Goal: Task Accomplishment & Management: Manage account settings

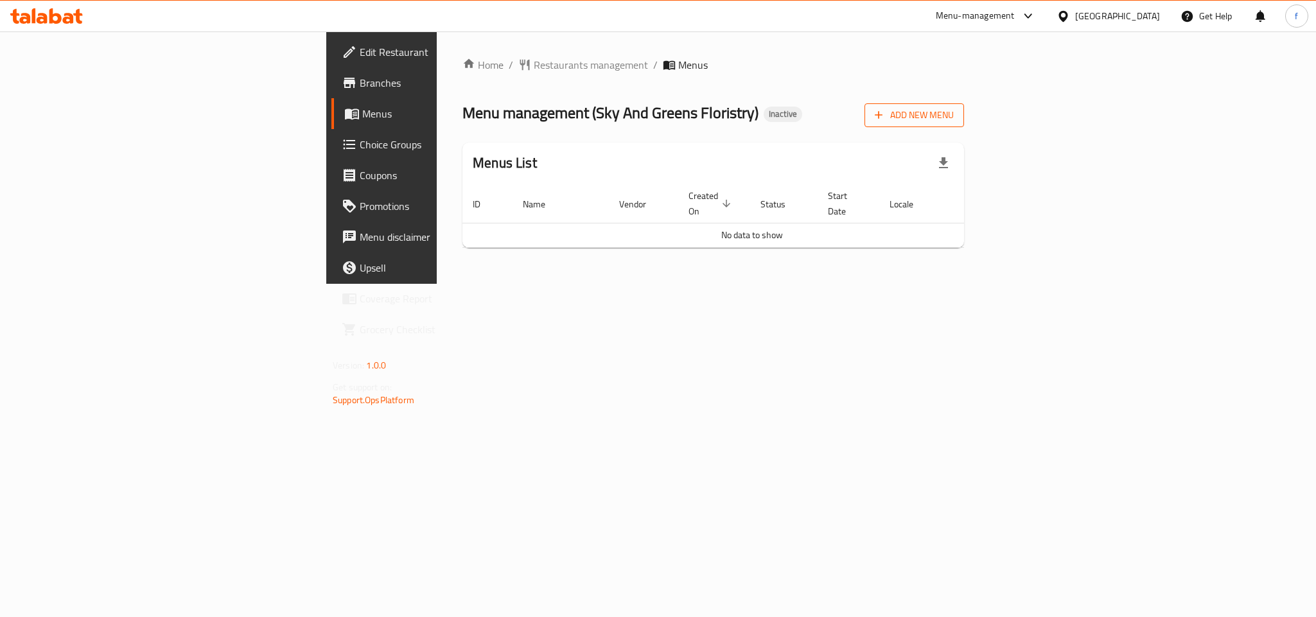
click at [954, 118] on span "Add New Menu" at bounding box center [914, 115] width 79 height 16
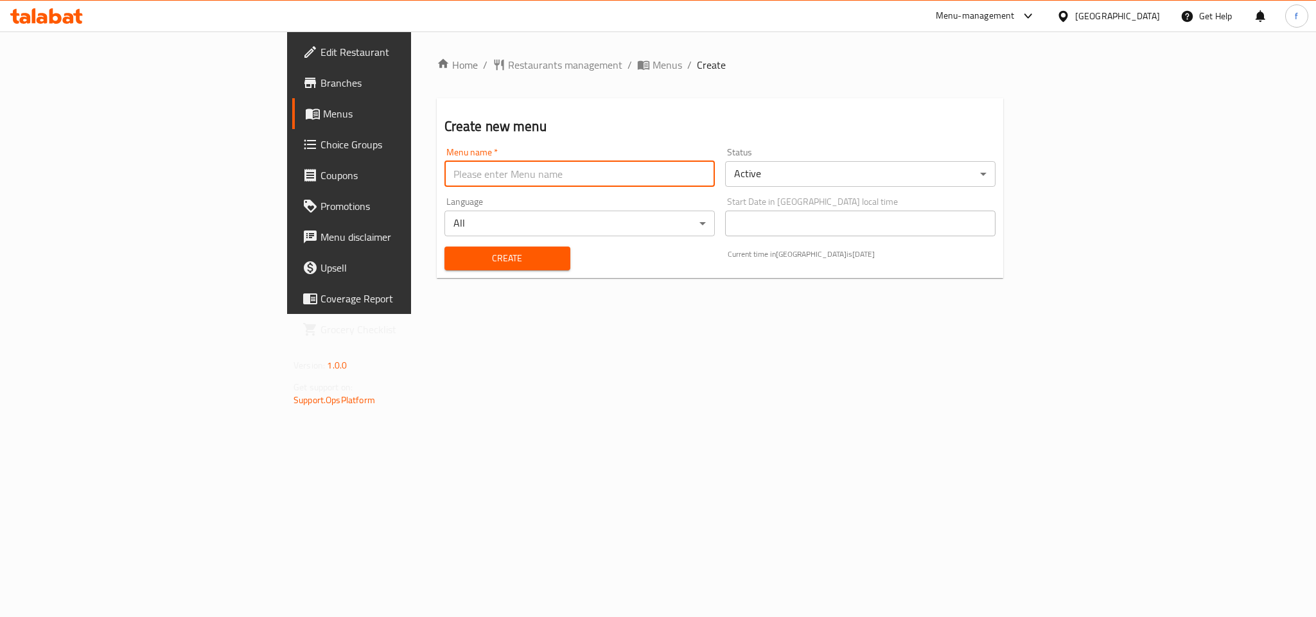
click at [455, 173] on input "text" at bounding box center [580, 174] width 270 height 26
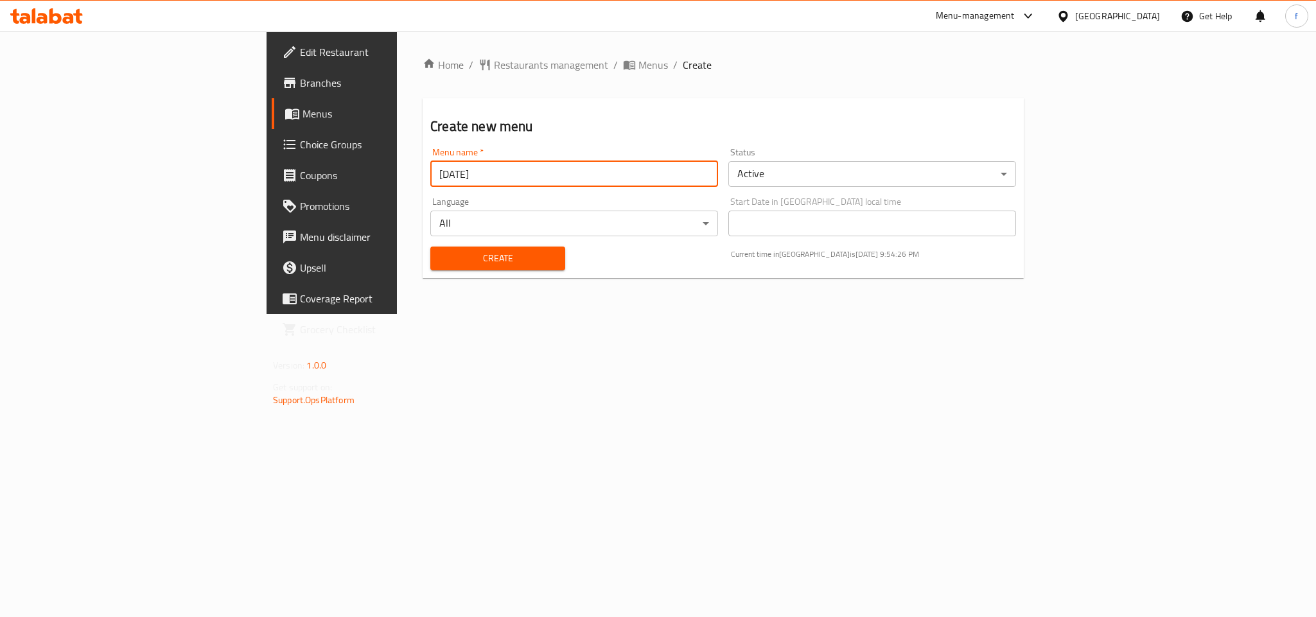
type input "[DATE]"
click at [441, 264] on span "Create" at bounding box center [498, 259] width 114 height 16
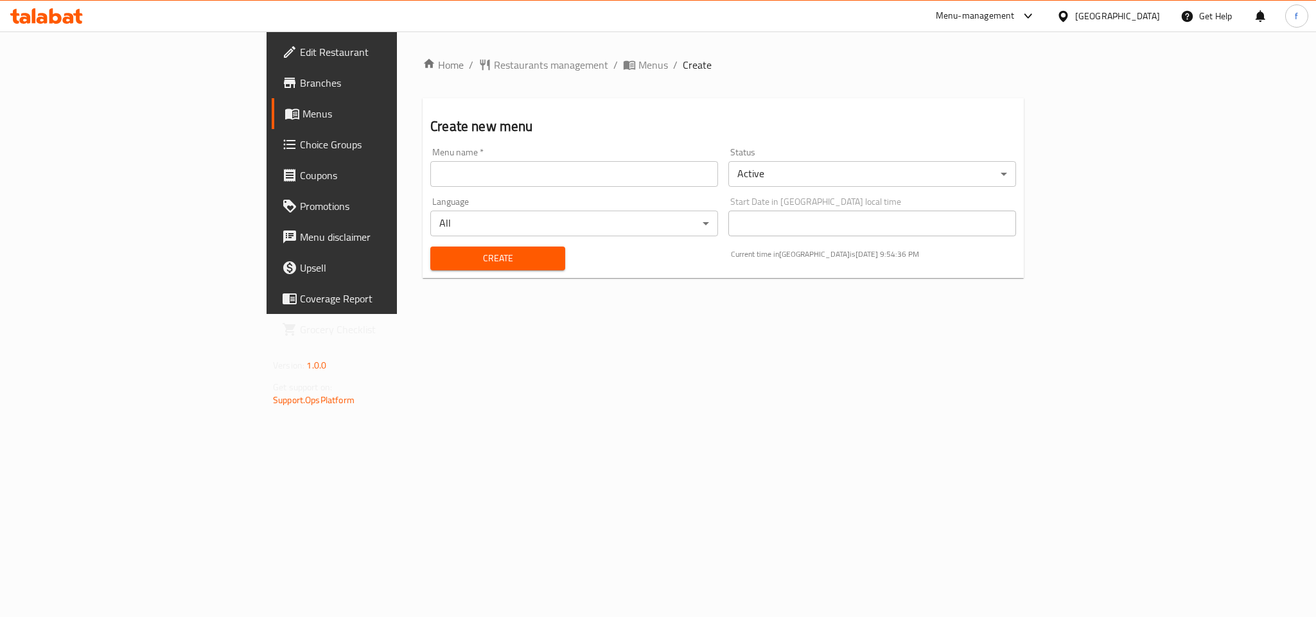
click at [303, 116] on span "Menus" at bounding box center [389, 113] width 173 height 15
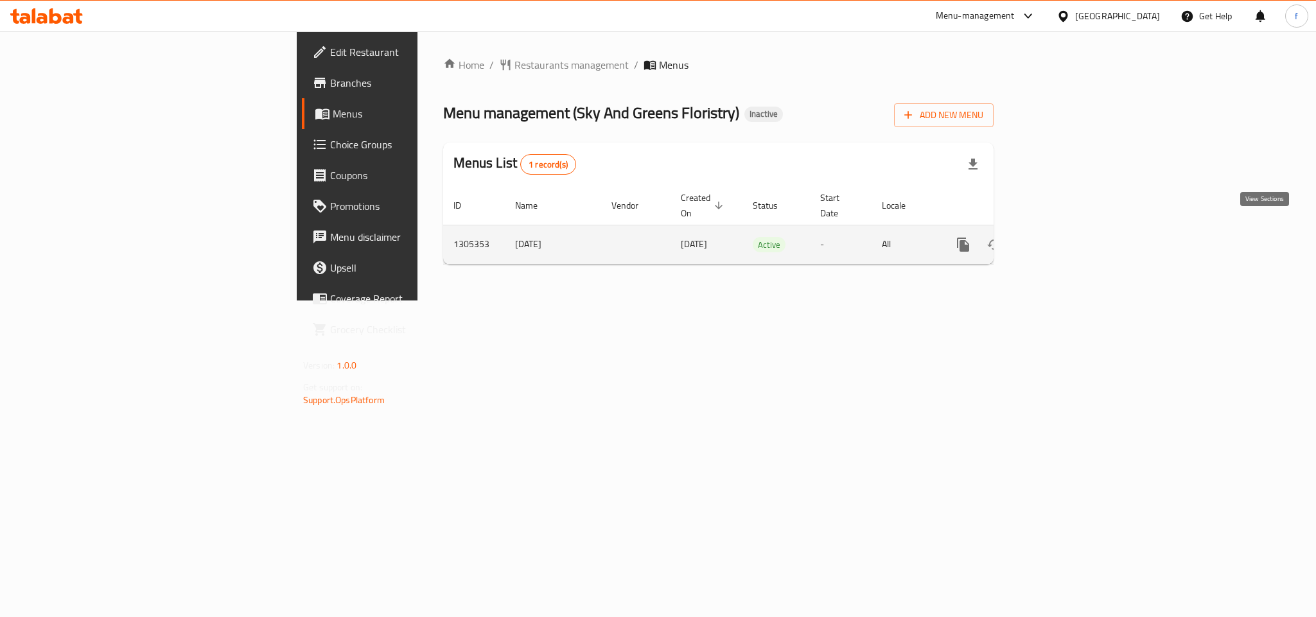
click at [1062, 239] on icon "enhanced table" at bounding box center [1056, 245] width 12 height 12
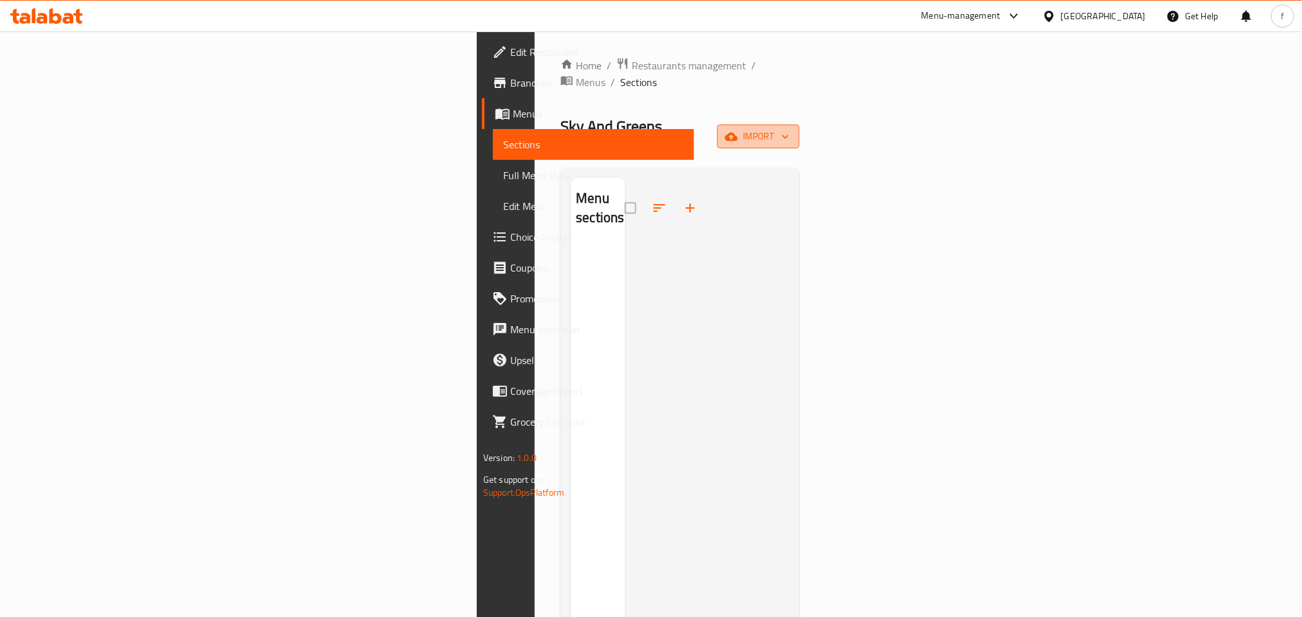
click at [799, 125] on button "import" at bounding box center [758, 137] width 82 height 24
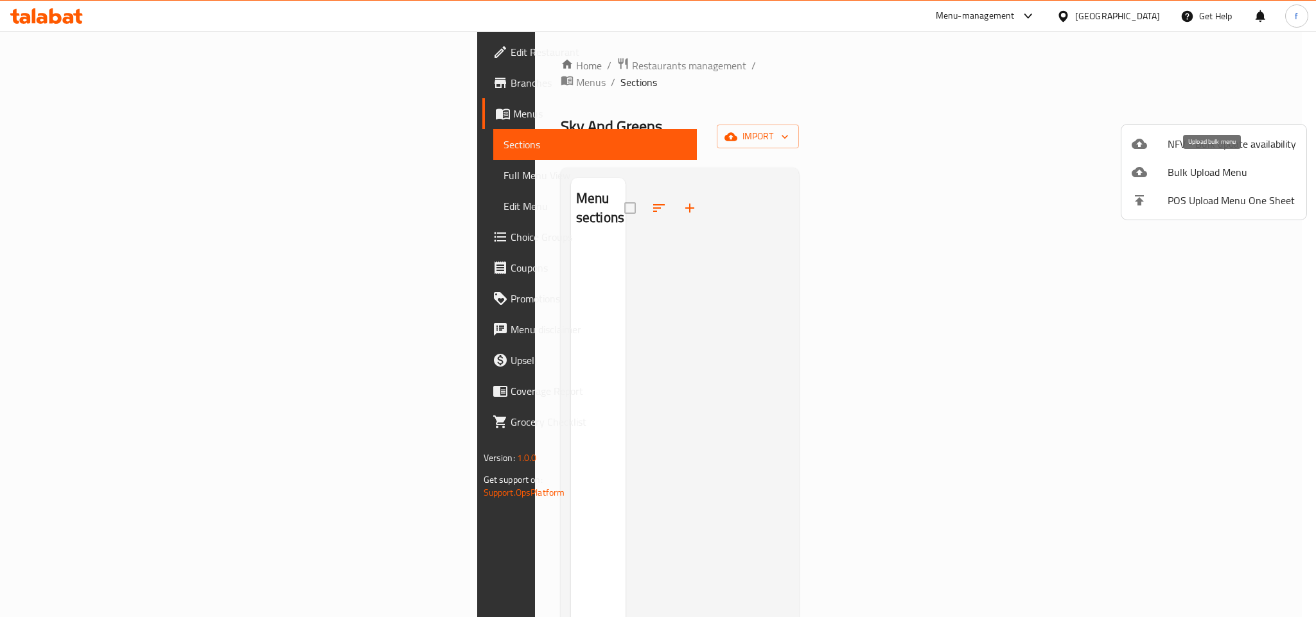
click at [1180, 175] on span "Bulk Upload Menu" at bounding box center [1232, 171] width 128 height 15
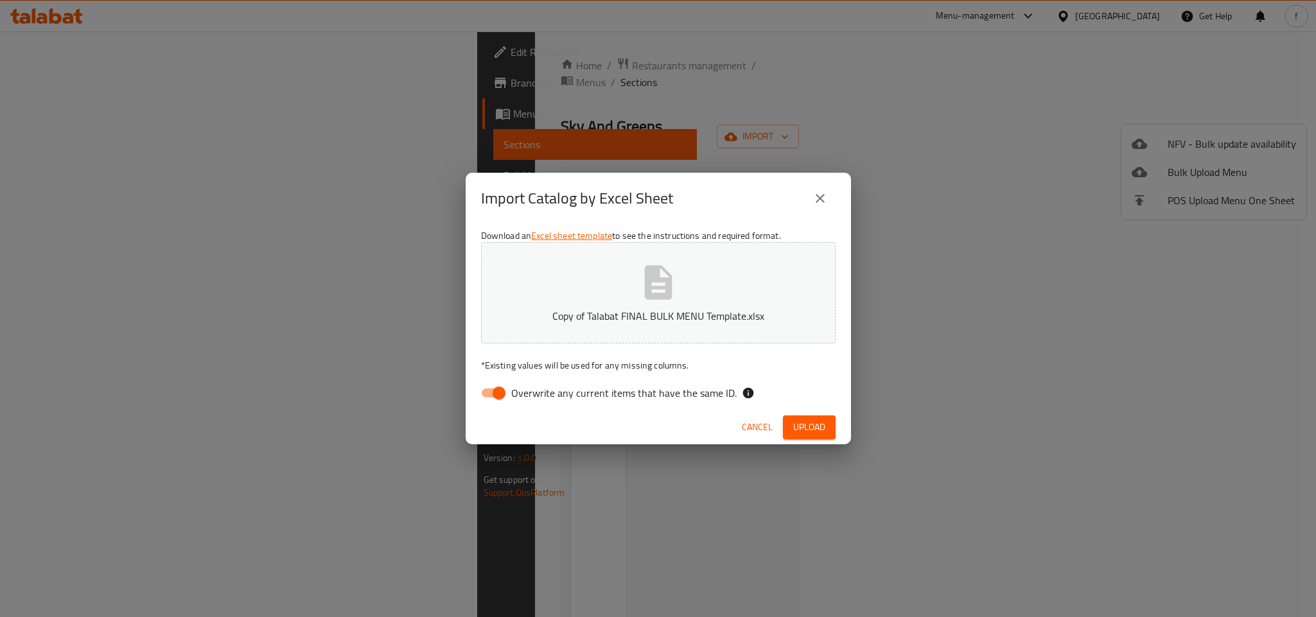
click at [502, 397] on input "Overwrite any current items that have the same ID." at bounding box center [499, 393] width 73 height 24
checkbox input "false"
click at [816, 193] on icon "close" at bounding box center [820, 198] width 15 height 15
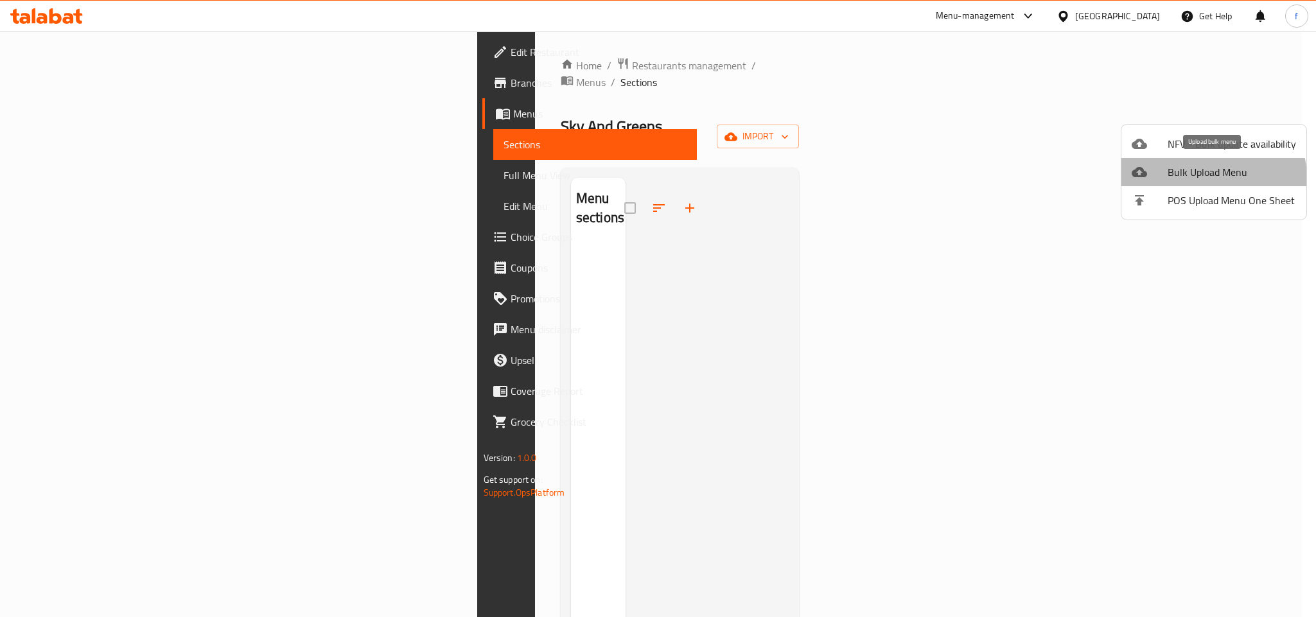
click at [1199, 179] on span "Bulk Upload Menu" at bounding box center [1232, 171] width 128 height 15
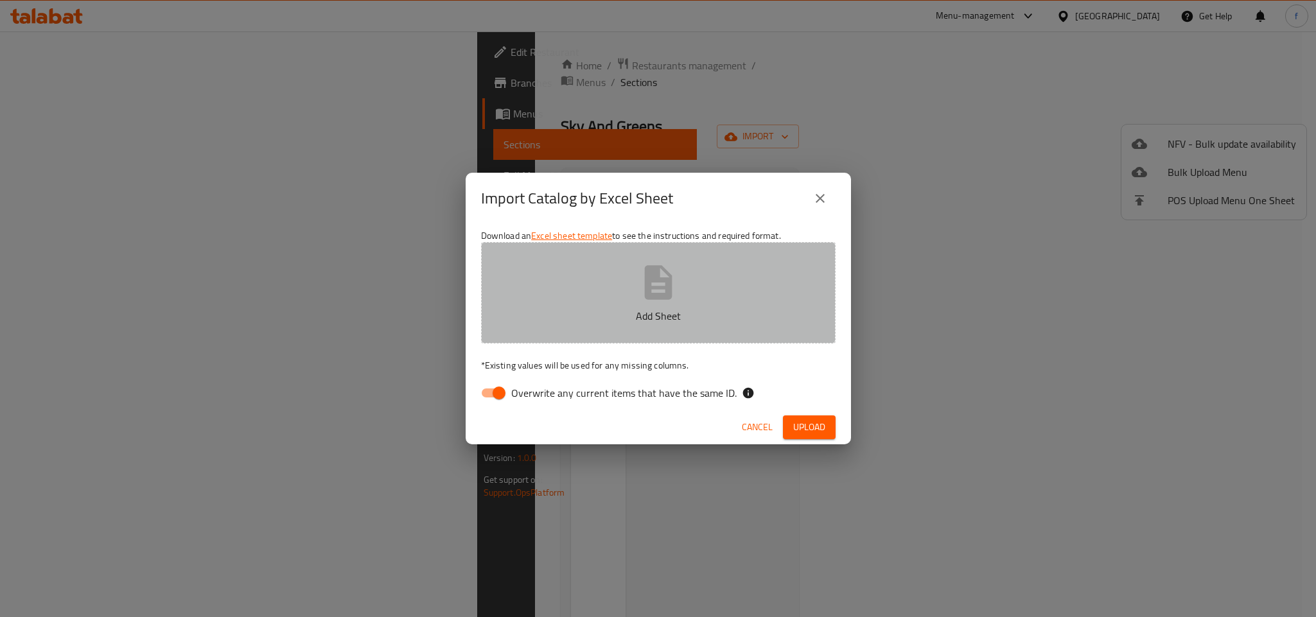
click at [675, 308] on p "Add Sheet" at bounding box center [658, 315] width 315 height 15
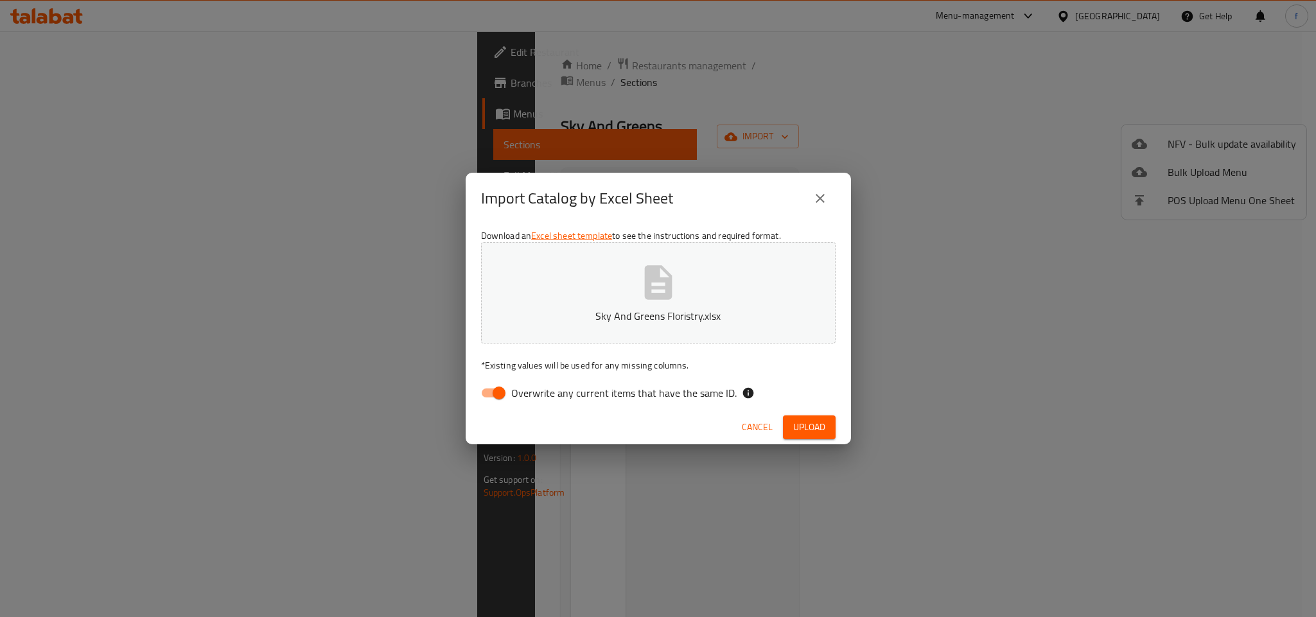
click at [486, 392] on input "Overwrite any current items that have the same ID." at bounding box center [499, 393] width 73 height 24
checkbox input "false"
click at [809, 430] on span "Upload" at bounding box center [809, 427] width 32 height 16
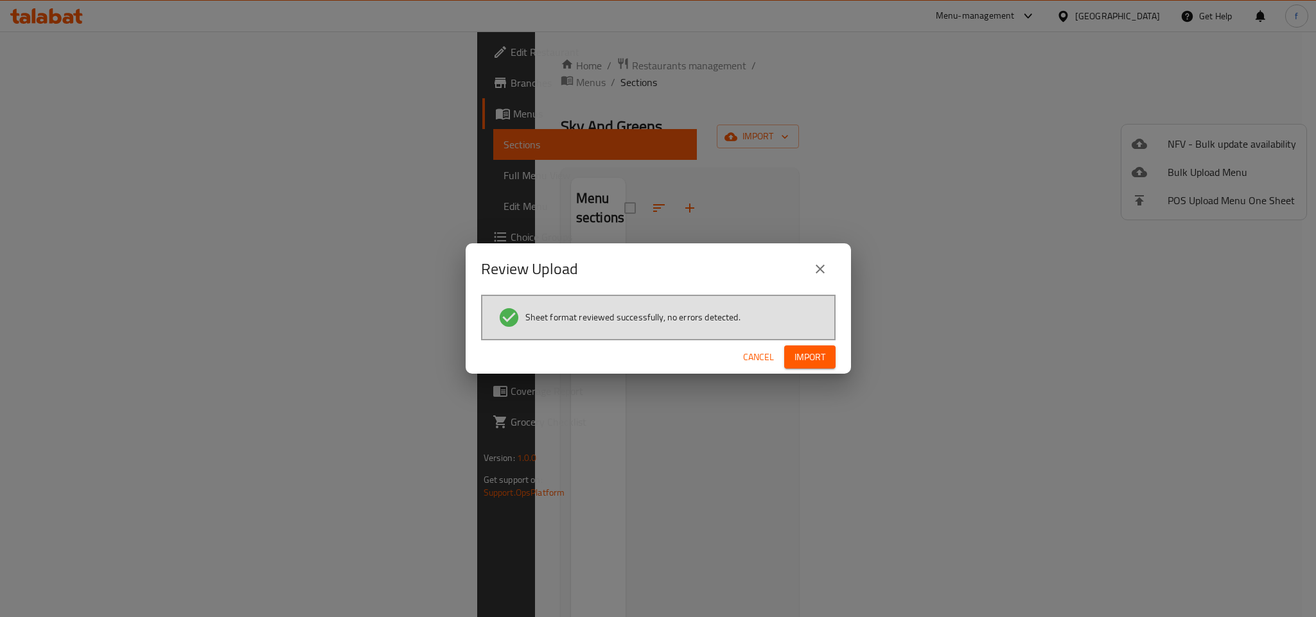
click at [814, 360] on span "Import" at bounding box center [810, 357] width 31 height 16
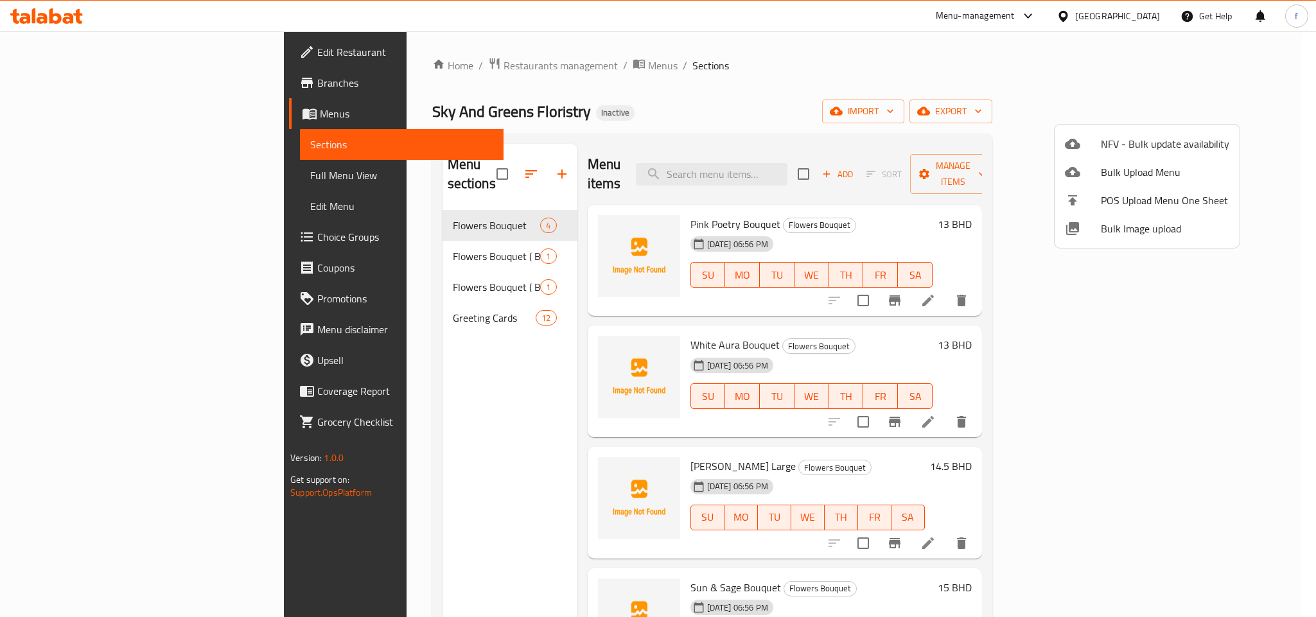
click at [39, 172] on div at bounding box center [658, 308] width 1316 height 617
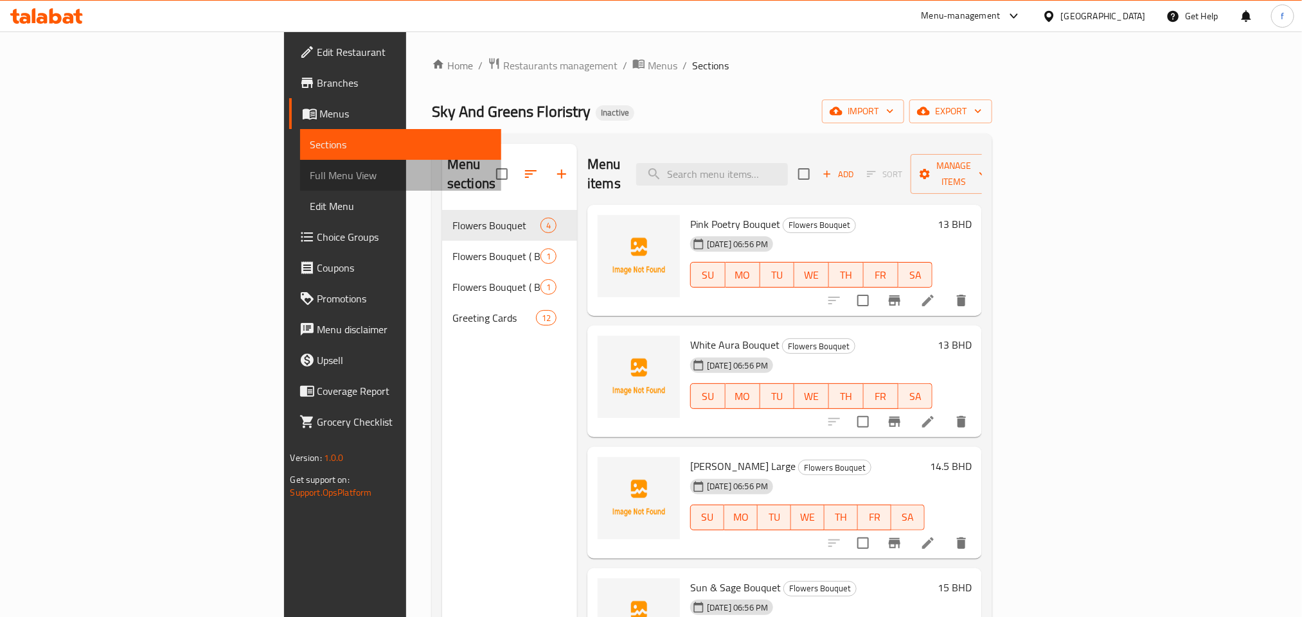
click at [310, 172] on span "Full Menu View" at bounding box center [400, 175] width 181 height 15
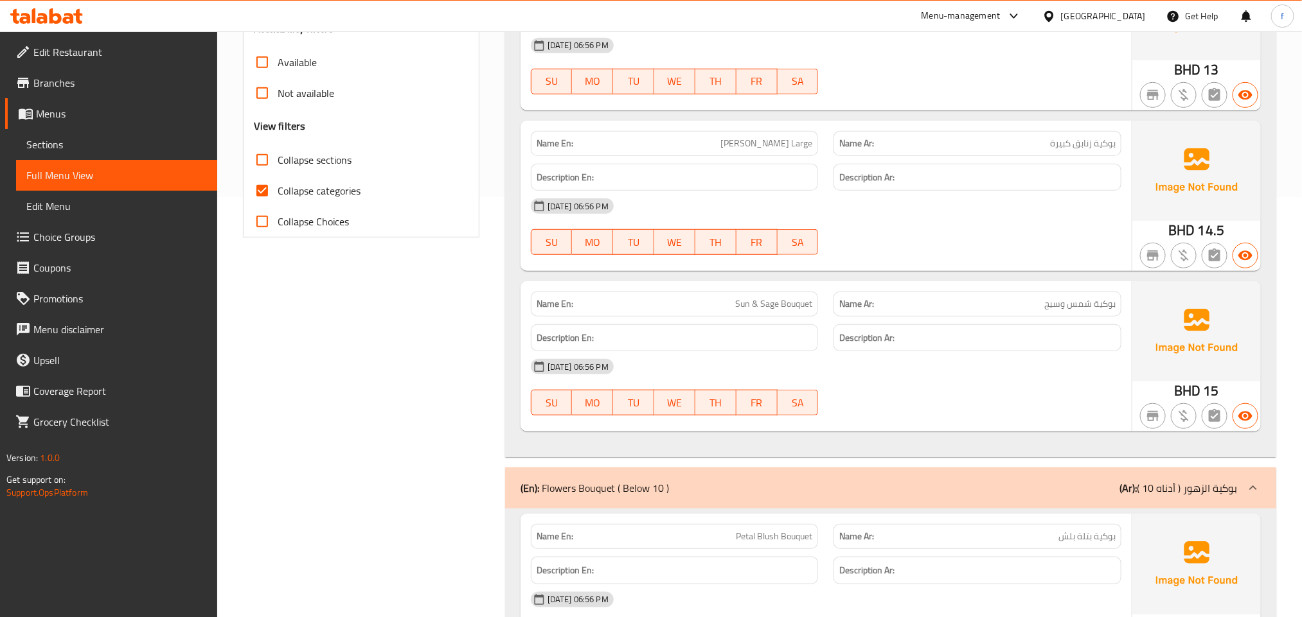
scroll to position [482, 0]
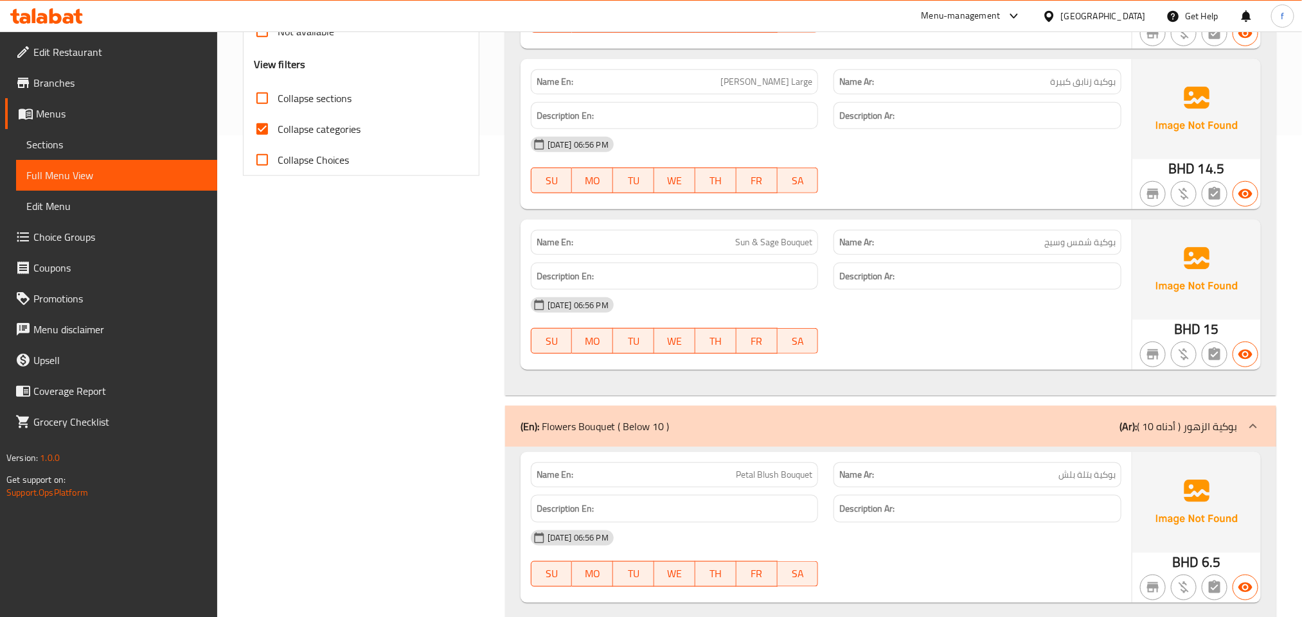
click at [299, 102] on span "Collapse sections" at bounding box center [315, 98] width 74 height 15
click at [278, 102] on input "Collapse sections" at bounding box center [262, 98] width 31 height 31
checkbox input "true"
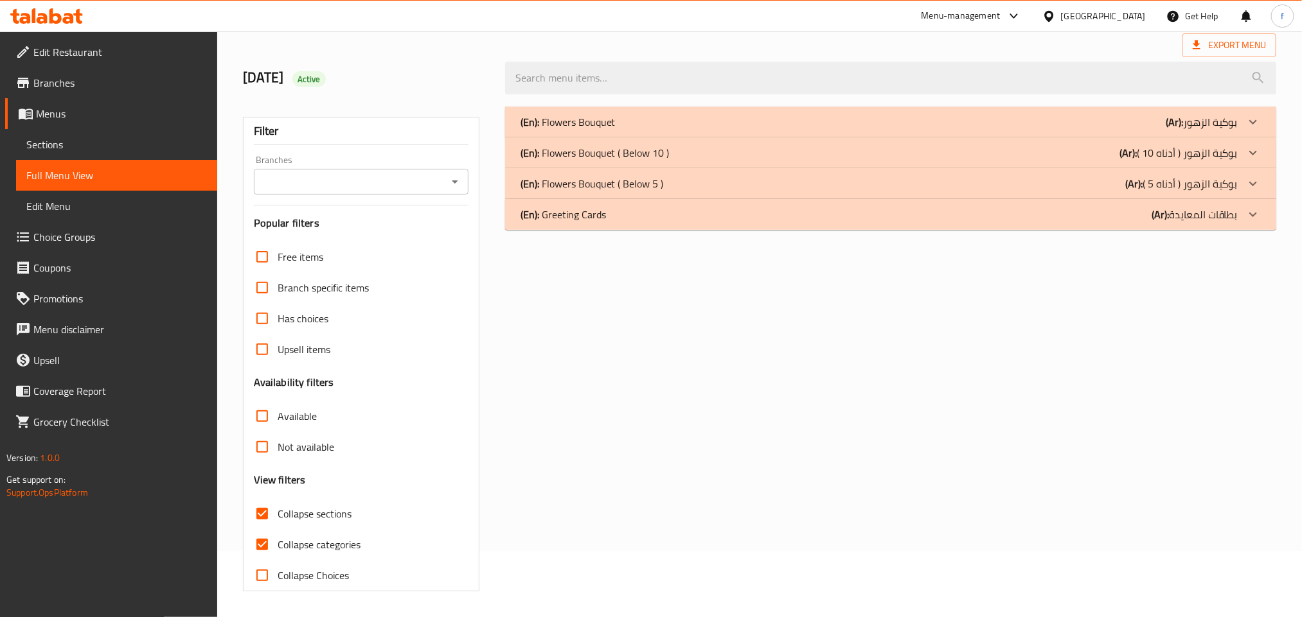
scroll to position [67, 0]
click at [1257, 130] on icon at bounding box center [1252, 121] width 15 height 15
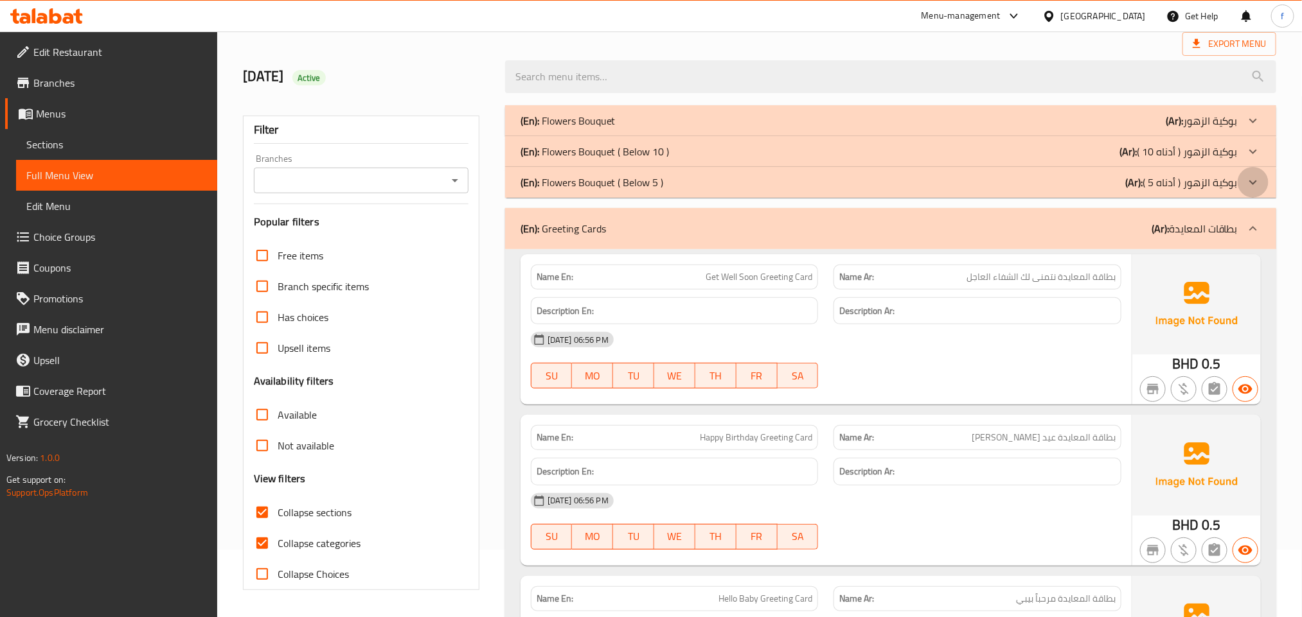
click at [1257, 128] on icon at bounding box center [1252, 120] width 15 height 15
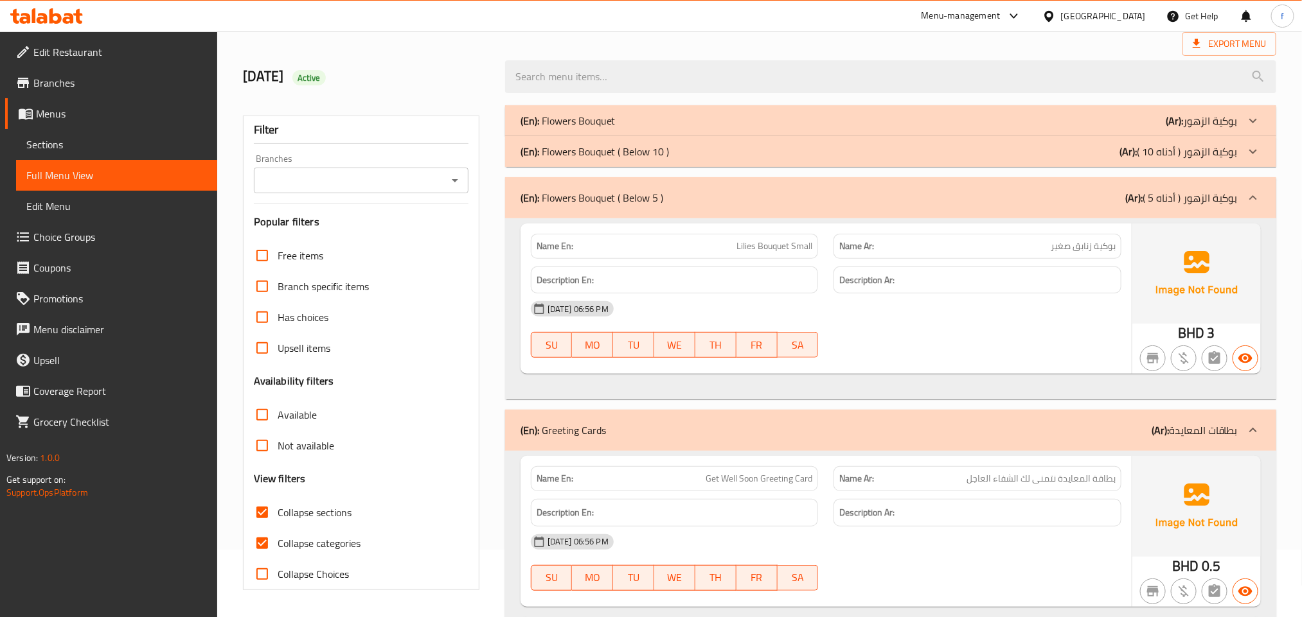
click at [1253, 128] on icon at bounding box center [1252, 120] width 15 height 15
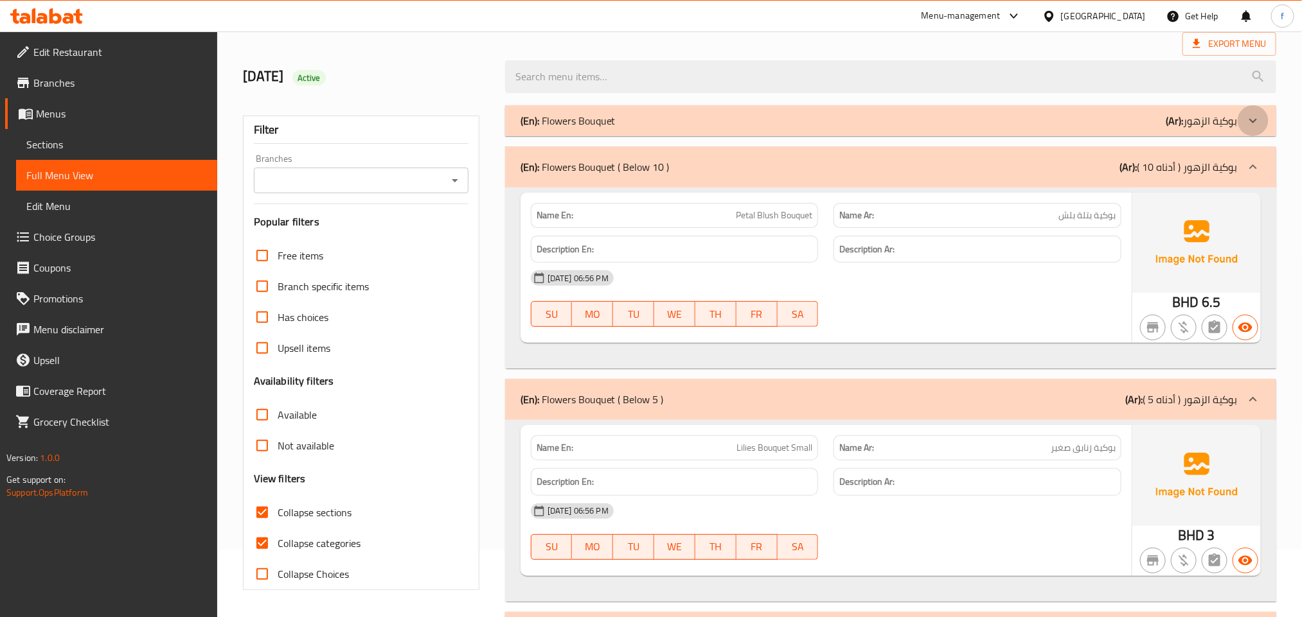
click at [1249, 123] on icon at bounding box center [1252, 120] width 15 height 15
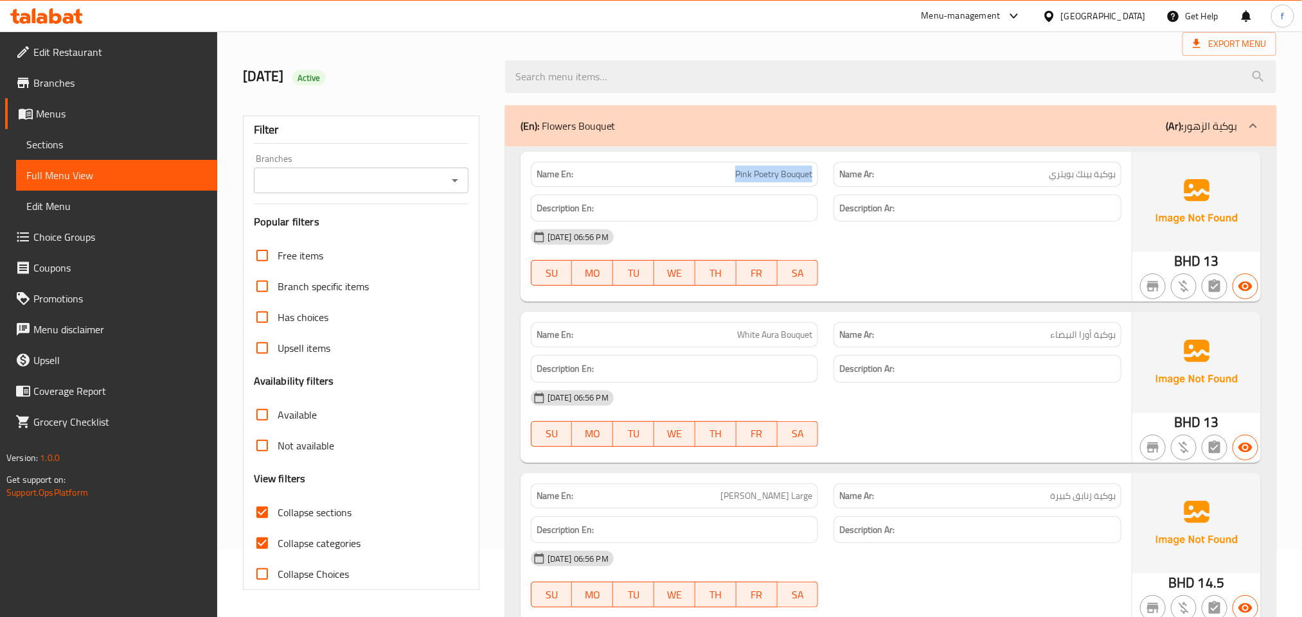
drag, startPoint x: 712, startPoint y: 168, endPoint x: 815, endPoint y: 184, distance: 104.7
click at [815, 184] on div "Name En: Pink Poetry Bouquet" at bounding box center [675, 174] width 288 height 25
click at [261, 542] on input "Collapse categories" at bounding box center [262, 543] width 31 height 31
checkbox input "false"
copy span "Pink Poetry Bouquet"
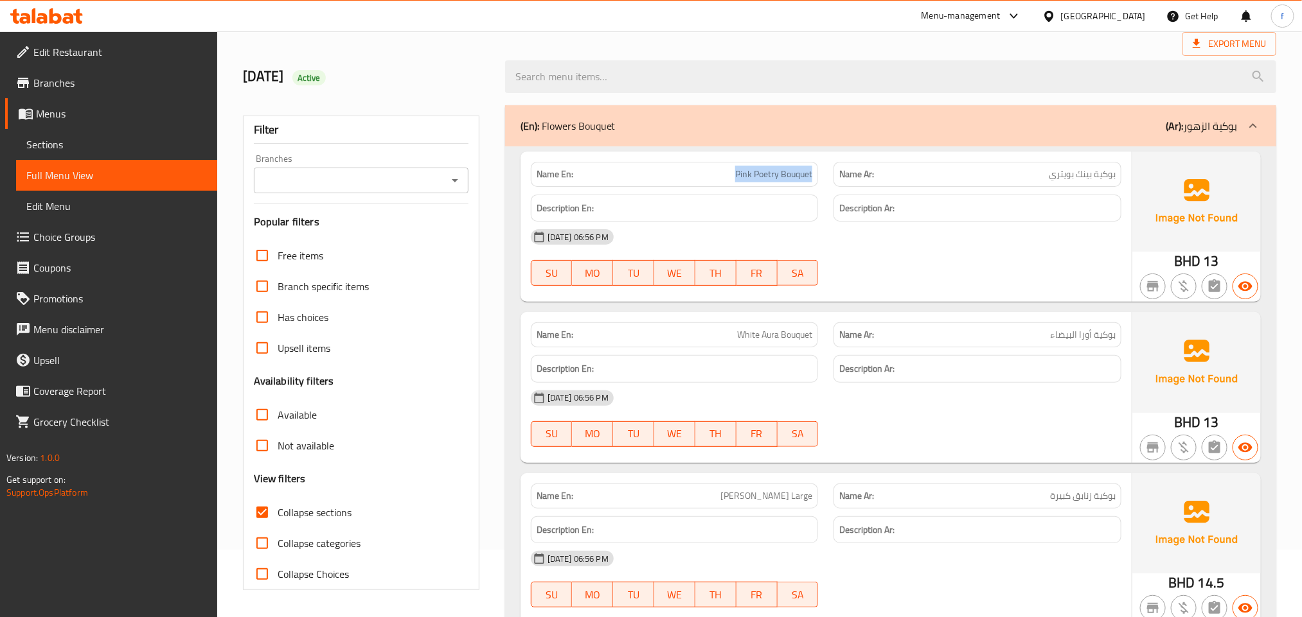
click at [73, 135] on link "Sections" at bounding box center [116, 144] width 201 height 31
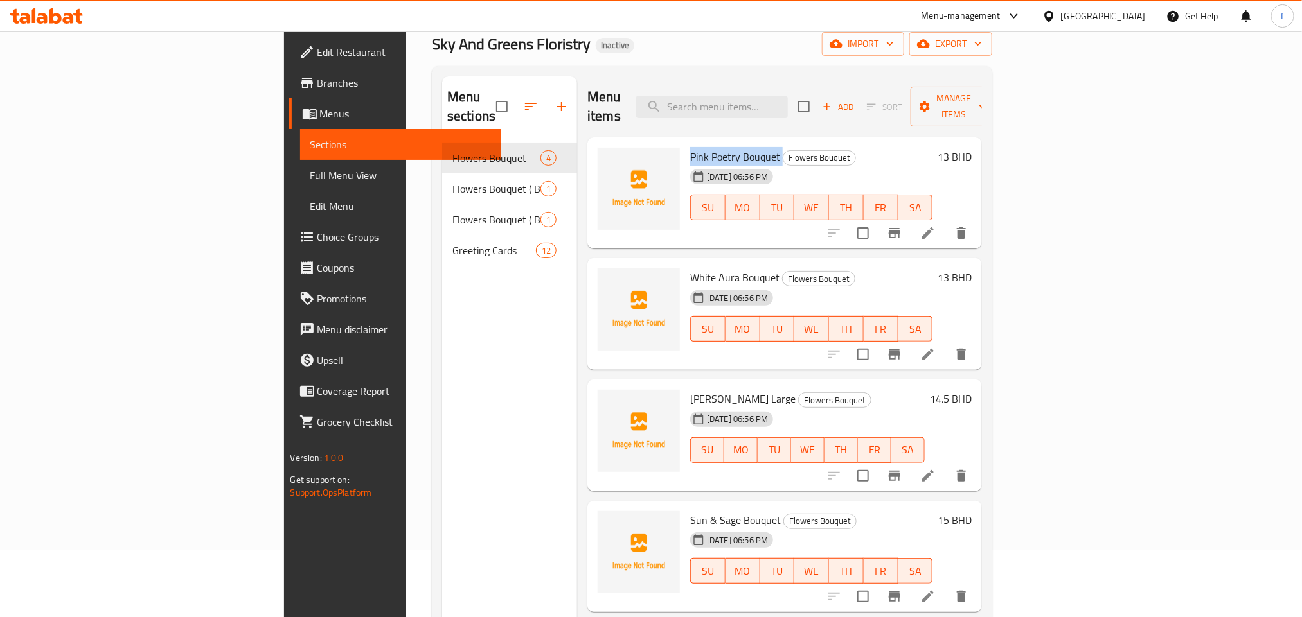
drag, startPoint x: 615, startPoint y: 131, endPoint x: 709, endPoint y: 141, distance: 95.0
click at [709, 143] on div "Pink Poetry Bouquet Flowers Bouquet [DATE] 06:56 PM SU MO TU WE TH FR SA" at bounding box center [811, 194] width 252 height 102
copy h6 "Pink Poetry Bouquet"
click at [690, 268] on span "White Aura Bouquet" at bounding box center [734, 277] width 89 height 19
drag, startPoint x: 621, startPoint y: 259, endPoint x: 703, endPoint y: 267, distance: 82.6
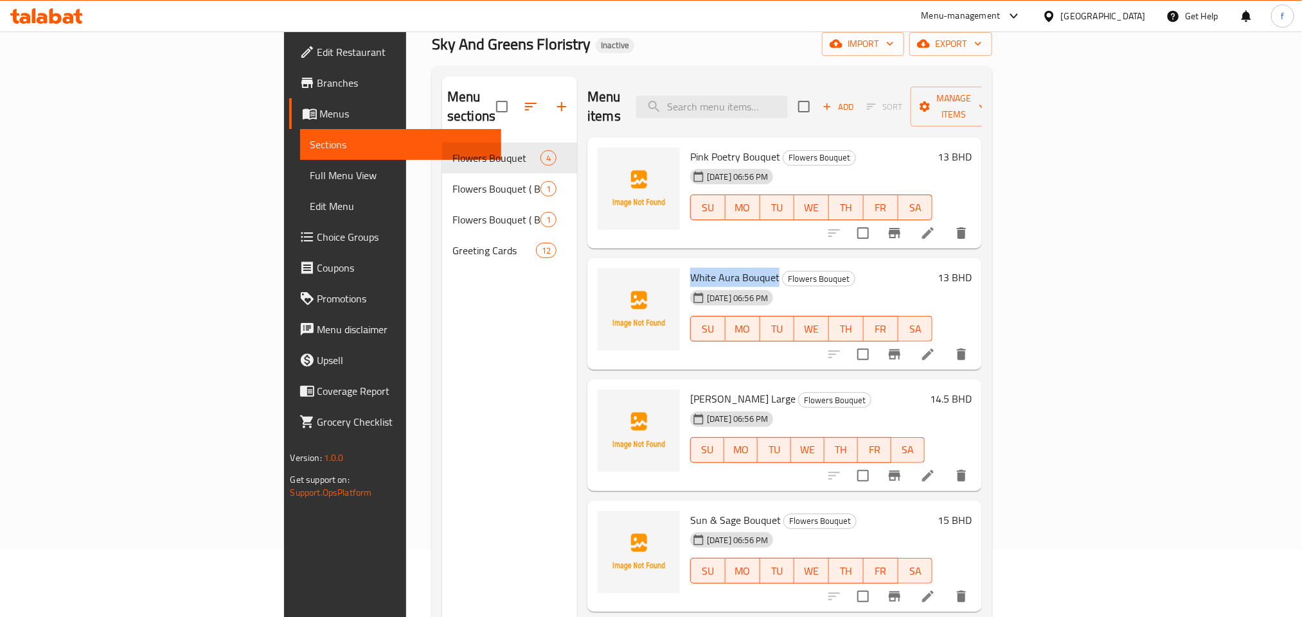
click at [706, 269] on h6 "White Aura Bouquet Flowers Bouquet" at bounding box center [811, 278] width 242 height 18
copy span "White Aura Bouquet"
drag, startPoint x: 619, startPoint y: 135, endPoint x: 708, endPoint y: 137, distance: 88.7
click at [708, 148] on h6 "Pink Poetry Bouquet Flowers Bouquet" at bounding box center [811, 157] width 242 height 18
copy span "Pink Poetry Bouquet"
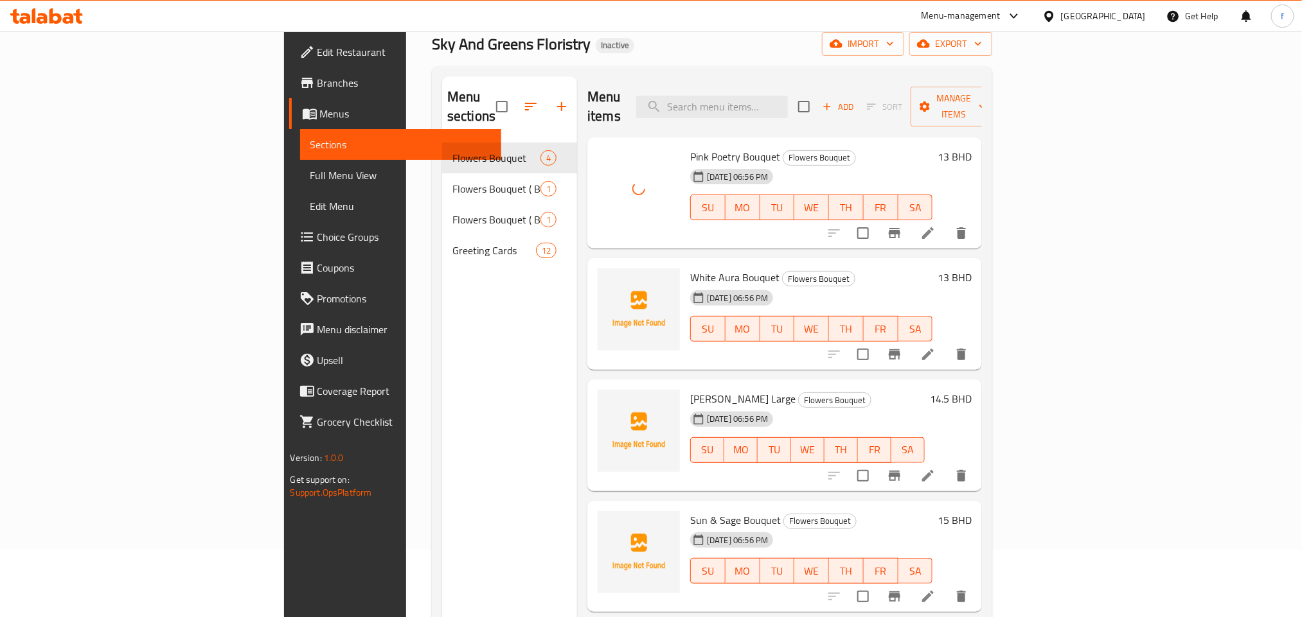
click at [690, 268] on span "White Aura Bouquet" at bounding box center [734, 277] width 89 height 19
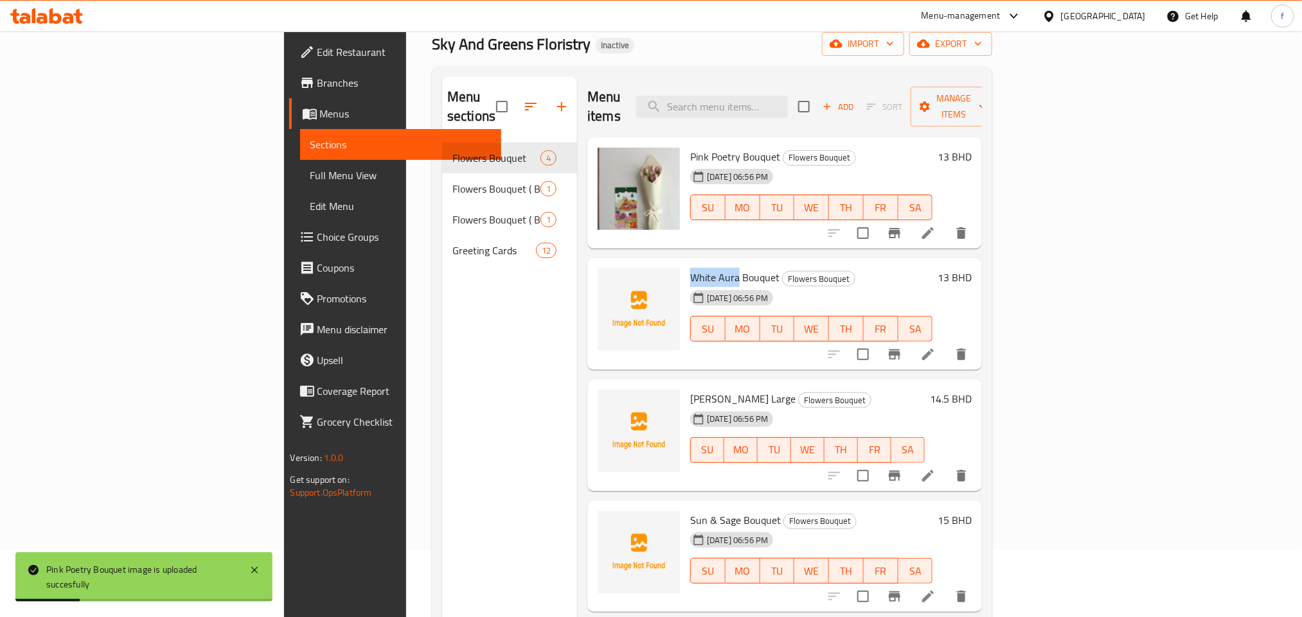
drag, startPoint x: 617, startPoint y: 254, endPoint x: 666, endPoint y: 261, distance: 48.6
click at [685, 263] on div "White Aura Bouquet Flowers Bouquet [DATE] 06:56 PM SU MO TU WE TH FR SA" at bounding box center [811, 314] width 252 height 102
copy span "White Aura"
drag, startPoint x: 619, startPoint y: 374, endPoint x: 707, endPoint y: 384, distance: 88.5
click at [707, 385] on div "Lilies Bouquet Large Flowers Bouquet [DATE] 06:56 PM SU MO TU WE TH FR SA" at bounding box center [807, 436] width 245 height 102
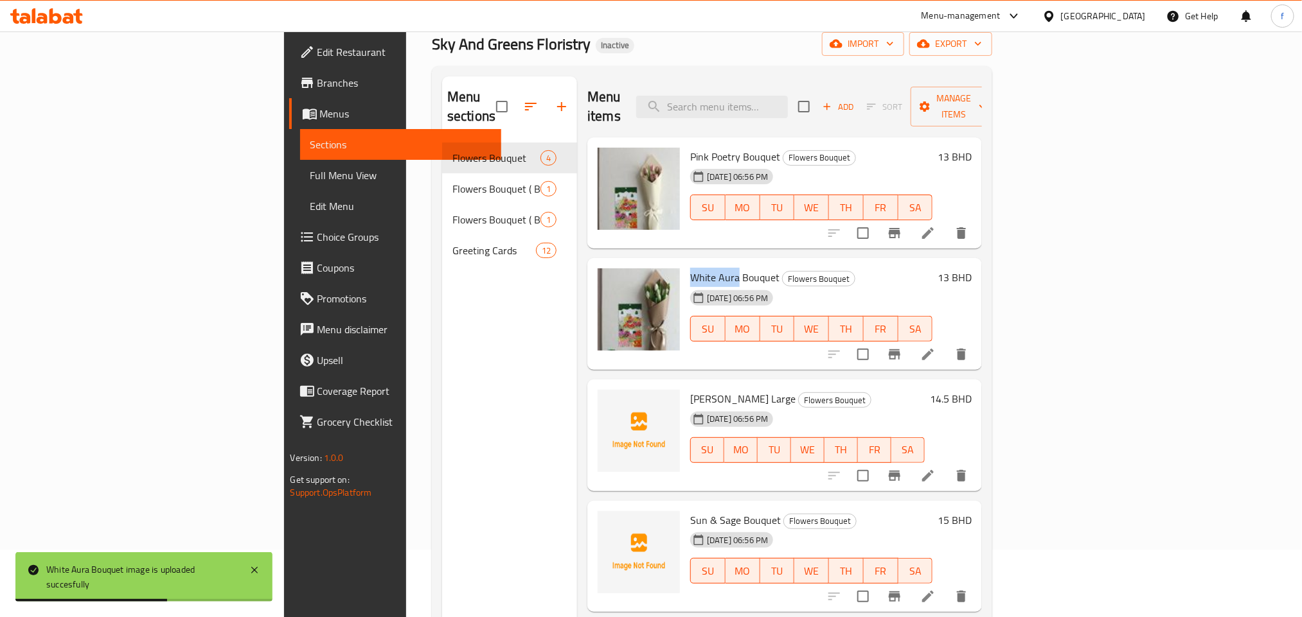
copy span "[PERSON_NAME] Large"
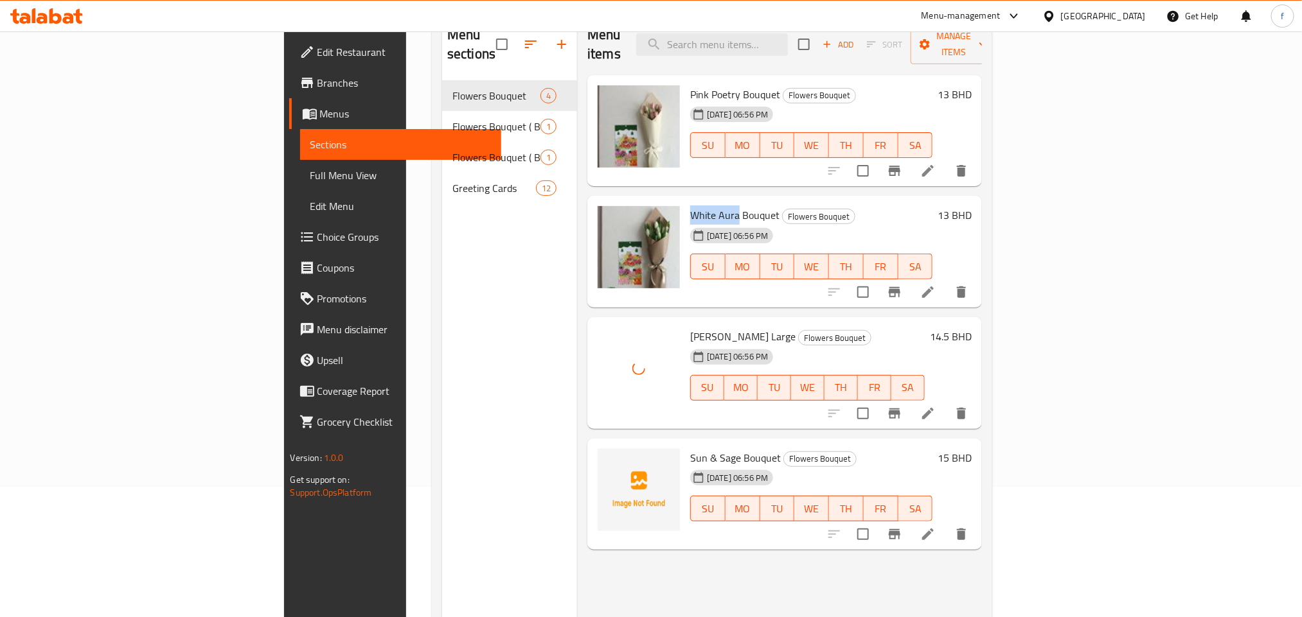
scroll to position [164, 0]
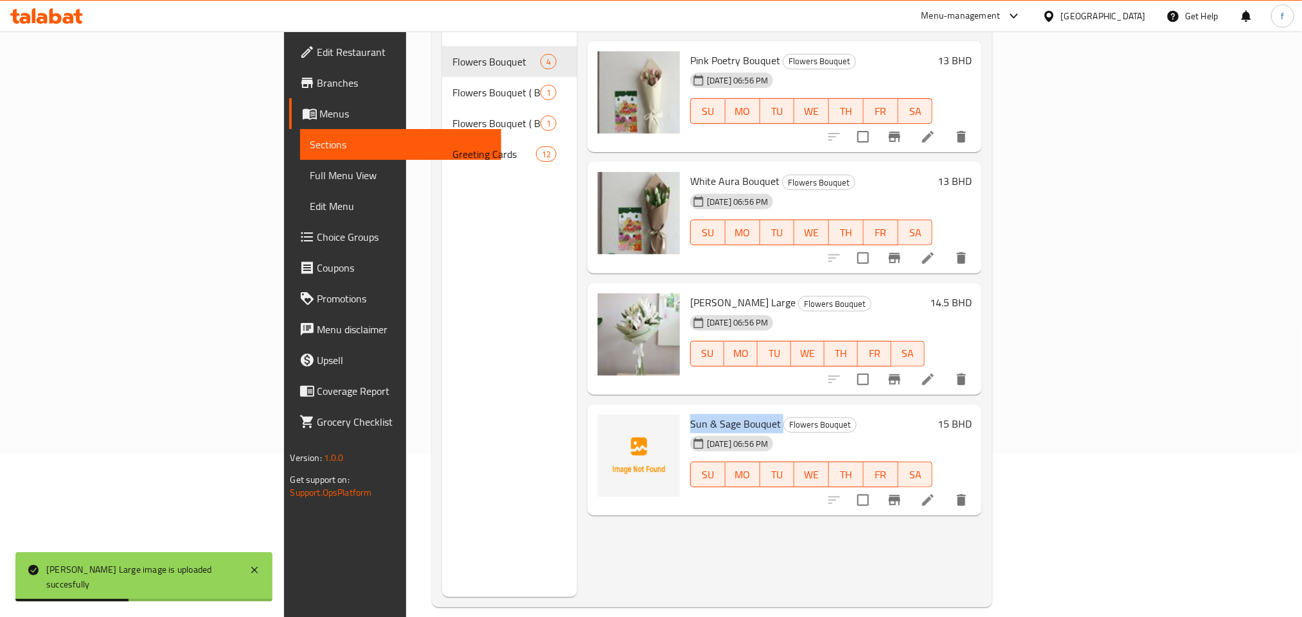
drag, startPoint x: 619, startPoint y: 400, endPoint x: 709, endPoint y: 407, distance: 90.3
click at [709, 415] on h6 "Sun & Sage Bouquet Flowers Bouquet" at bounding box center [811, 424] width 242 height 18
copy h6 "Sun & Sage Bouquet"
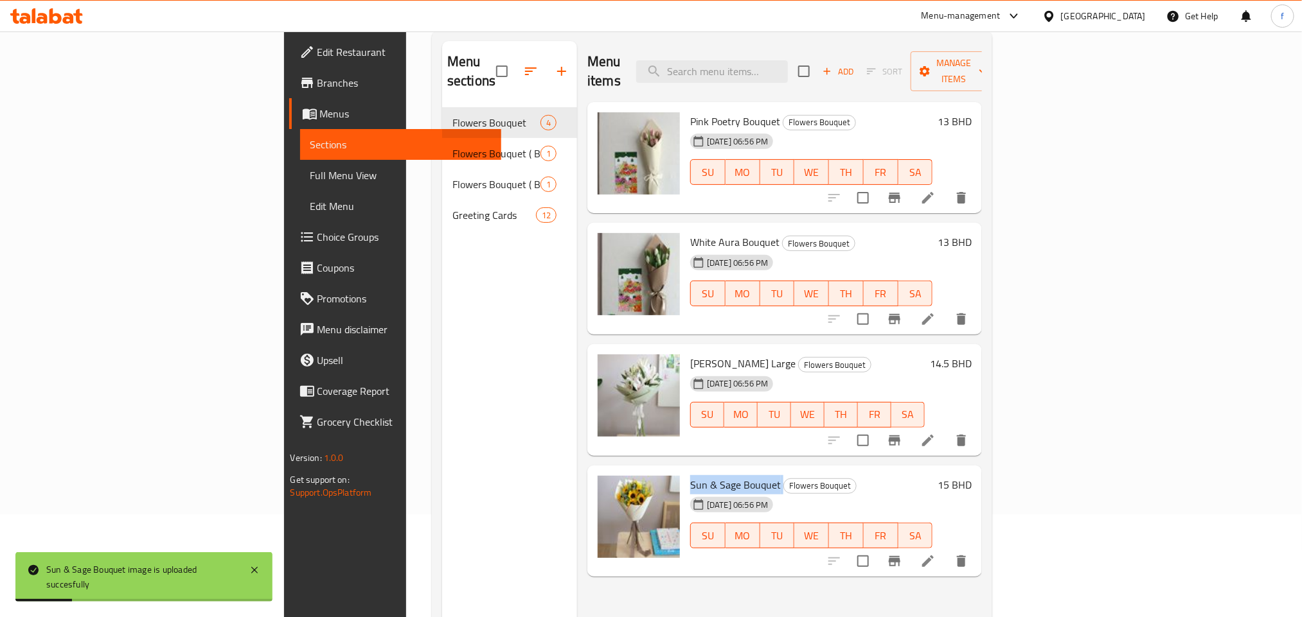
scroll to position [0, 0]
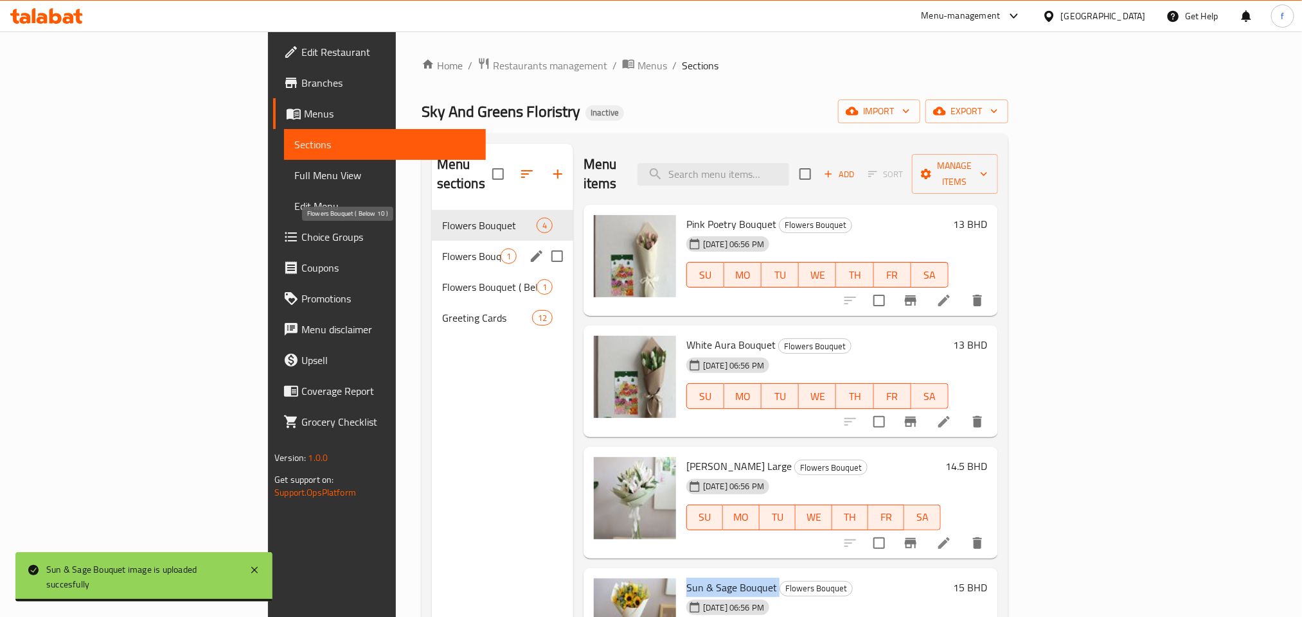
click at [442, 249] on span "Flowers Bouquet ( Below 10 )" at bounding box center [471, 256] width 58 height 15
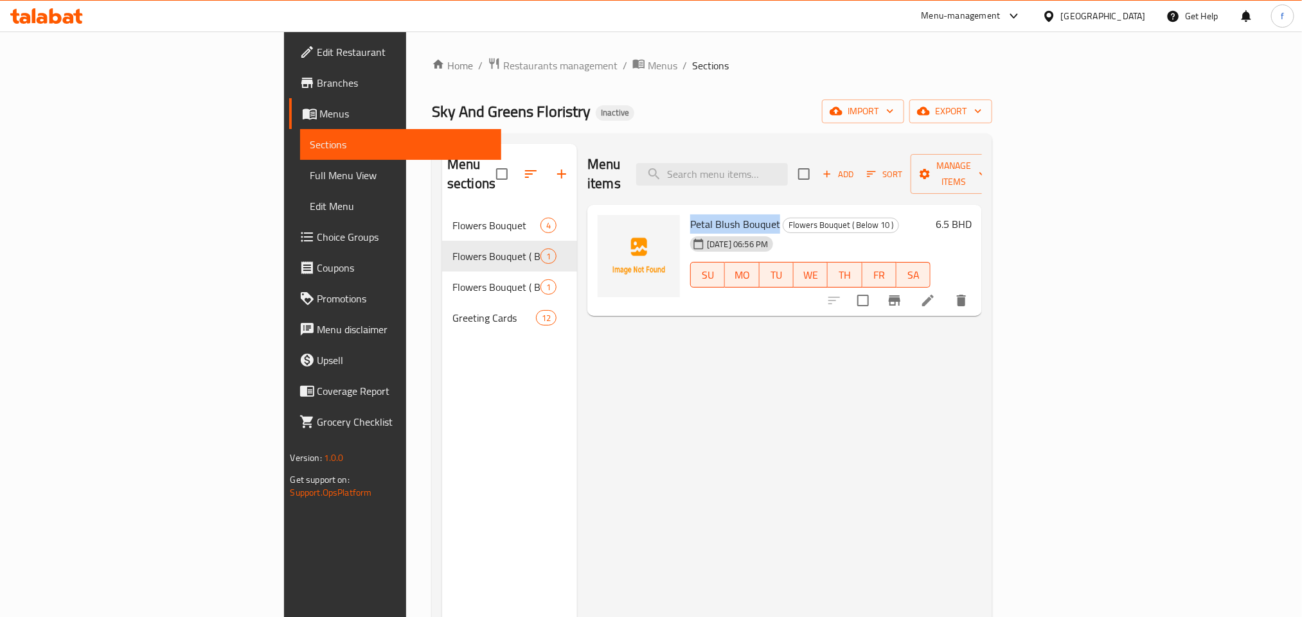
drag, startPoint x: 615, startPoint y: 206, endPoint x: 707, endPoint y: 207, distance: 92.5
click at [707, 210] on div "Petal Blush Bouquet Flowers Bouquet ( Below 10 ) [DATE] 06:56 PM SU MO TU WE TH…" at bounding box center [810, 261] width 251 height 102
copy span "Petal Blush Bouquet"
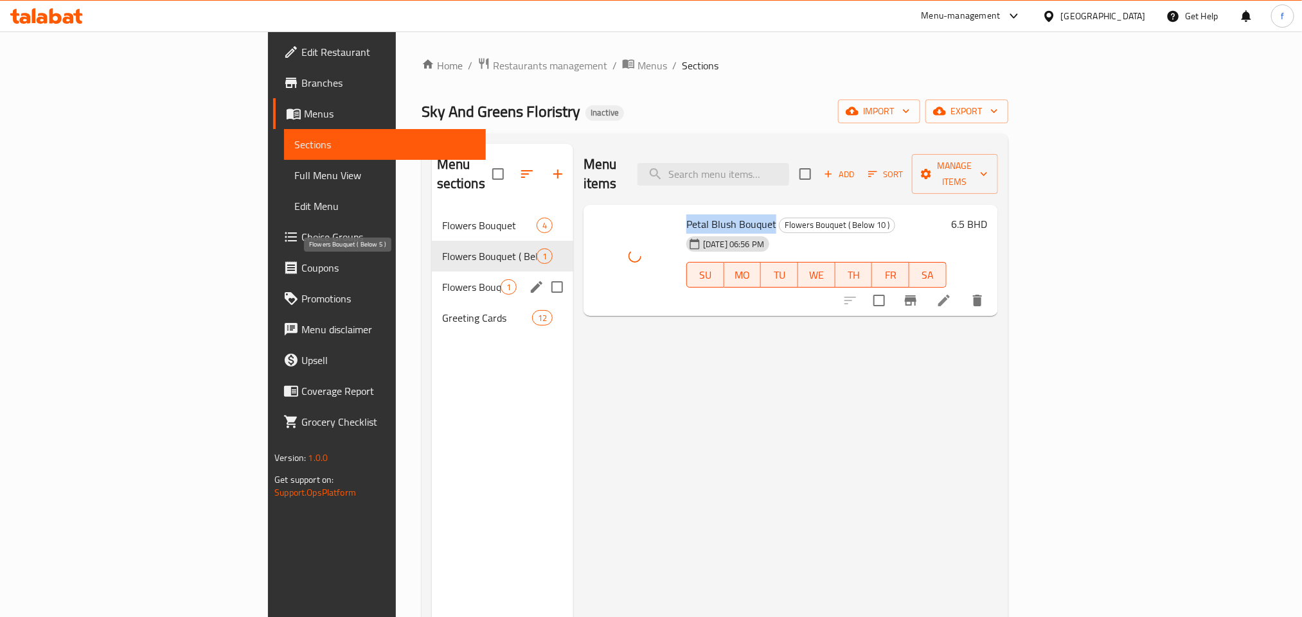
click at [442, 279] on span "Flowers Bouquet ( Below 5 )" at bounding box center [471, 286] width 58 height 15
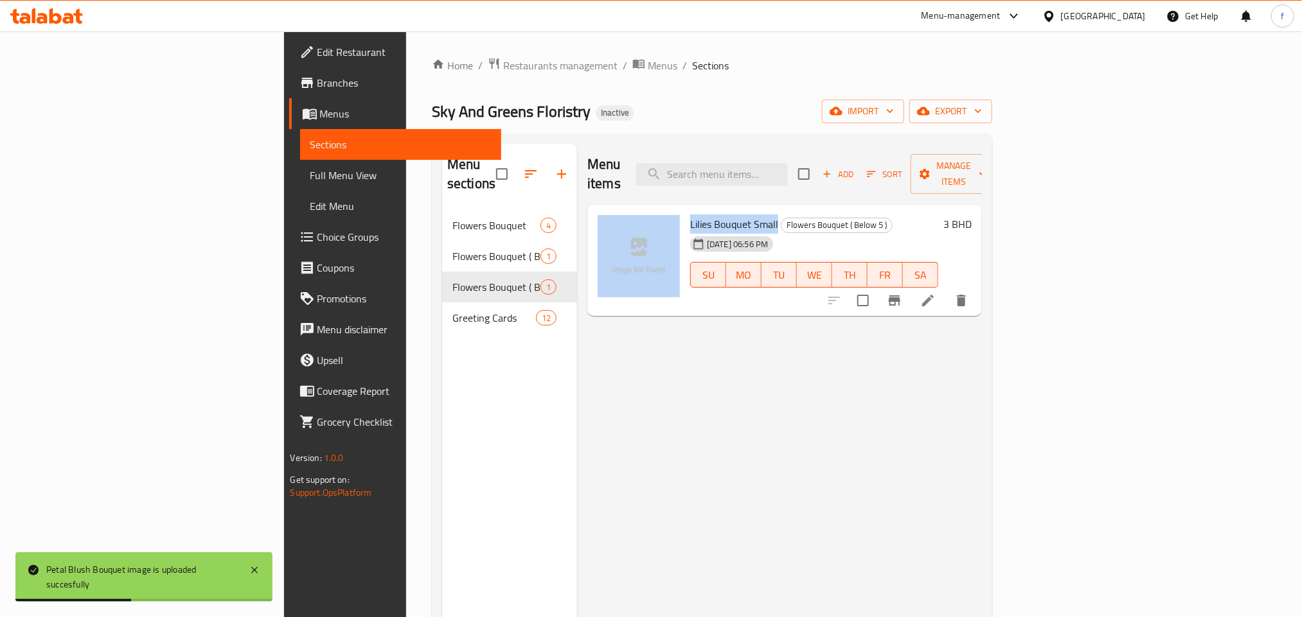
drag, startPoint x: 610, startPoint y: 200, endPoint x: 707, endPoint y: 209, distance: 98.0
click at [707, 210] on div "Lilies Bouquet Small Flowers Bouquet ( Below 5 ) [DATE] 06:56 PM SU MO TU WE TH…" at bounding box center [784, 261] width 384 height 102
copy div "Lilies Bouquet Small"
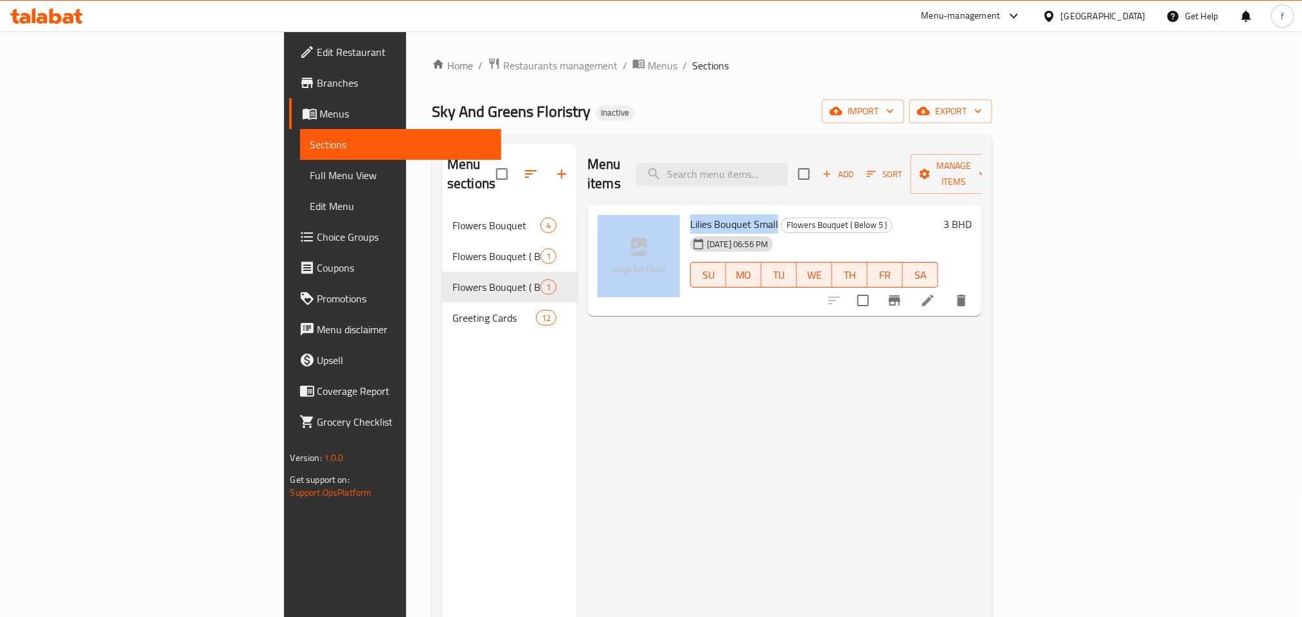
click at [690, 215] on span "Lilies Bouquet Small" at bounding box center [734, 224] width 88 height 19
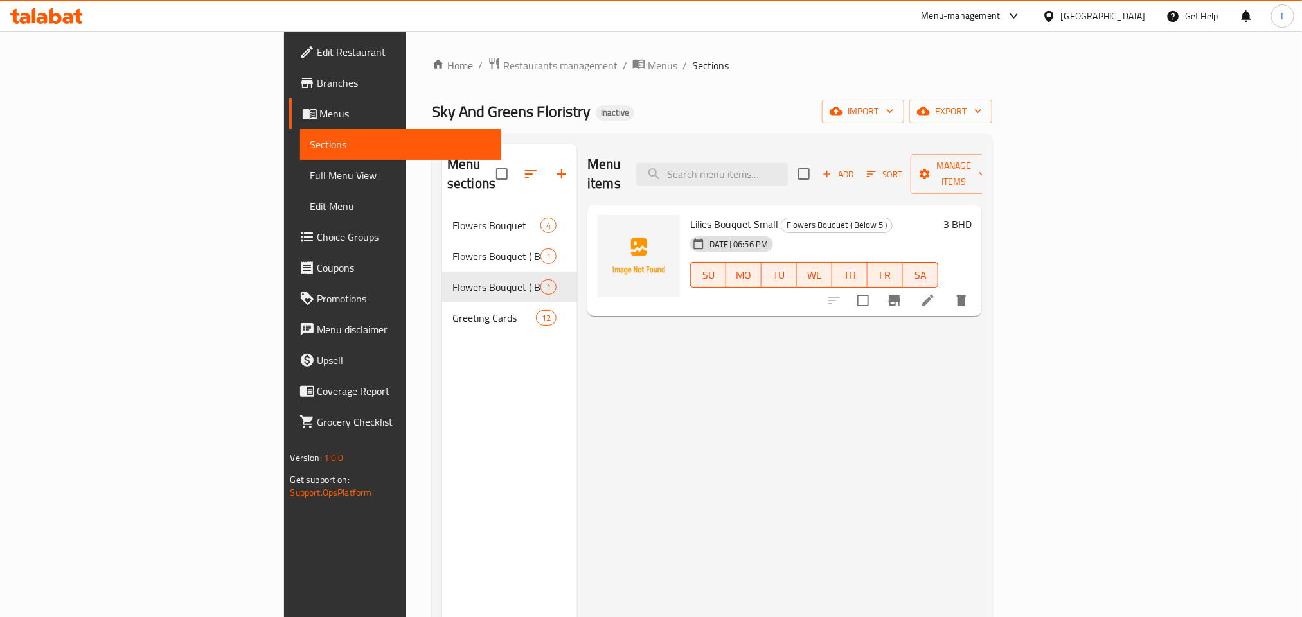
click at [690, 215] on span "Lilies Bouquet Small" at bounding box center [734, 224] width 88 height 19
copy h6 "Lilies Bouquet Small"
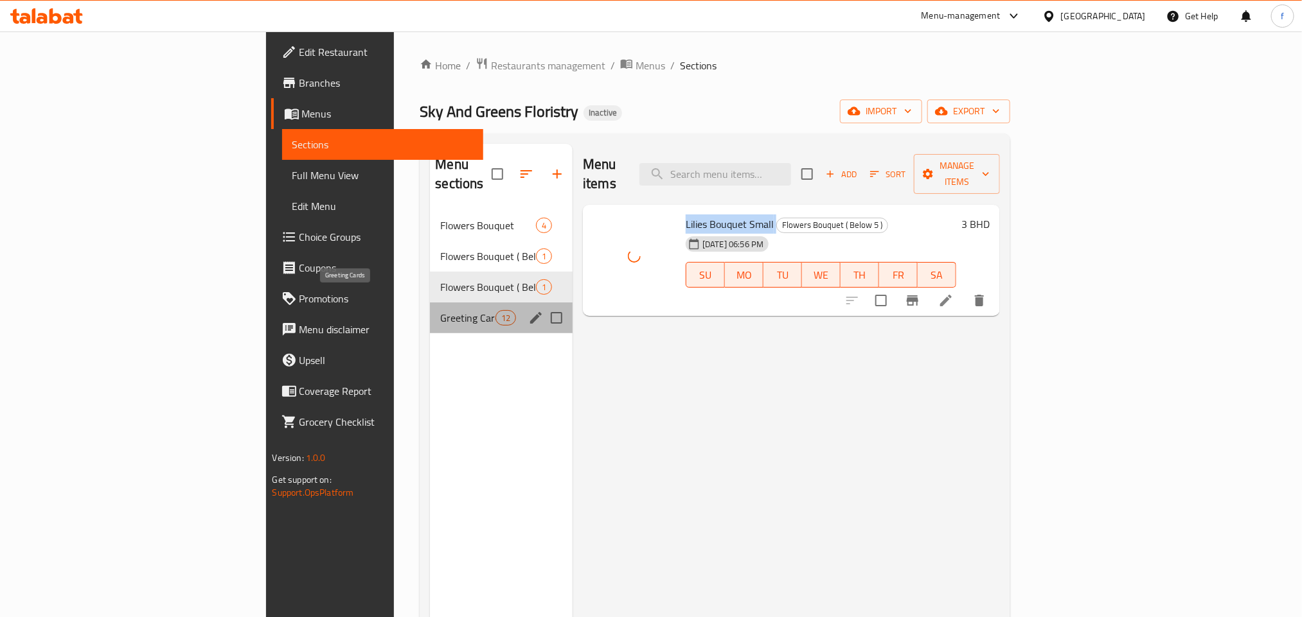
click at [440, 310] on span "Greeting Cards" at bounding box center [467, 317] width 55 height 15
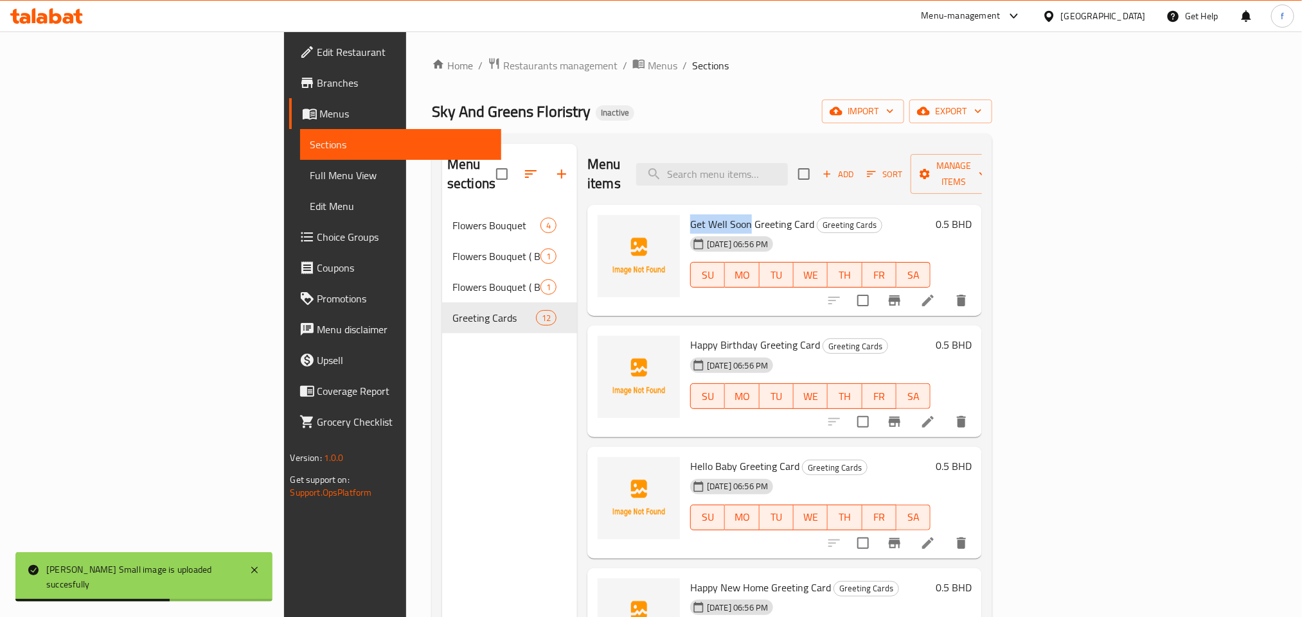
drag, startPoint x: 619, startPoint y: 201, endPoint x: 680, endPoint y: 205, distance: 61.8
click at [690, 215] on span "Get Well Soon Greeting Card" at bounding box center [752, 224] width 124 height 19
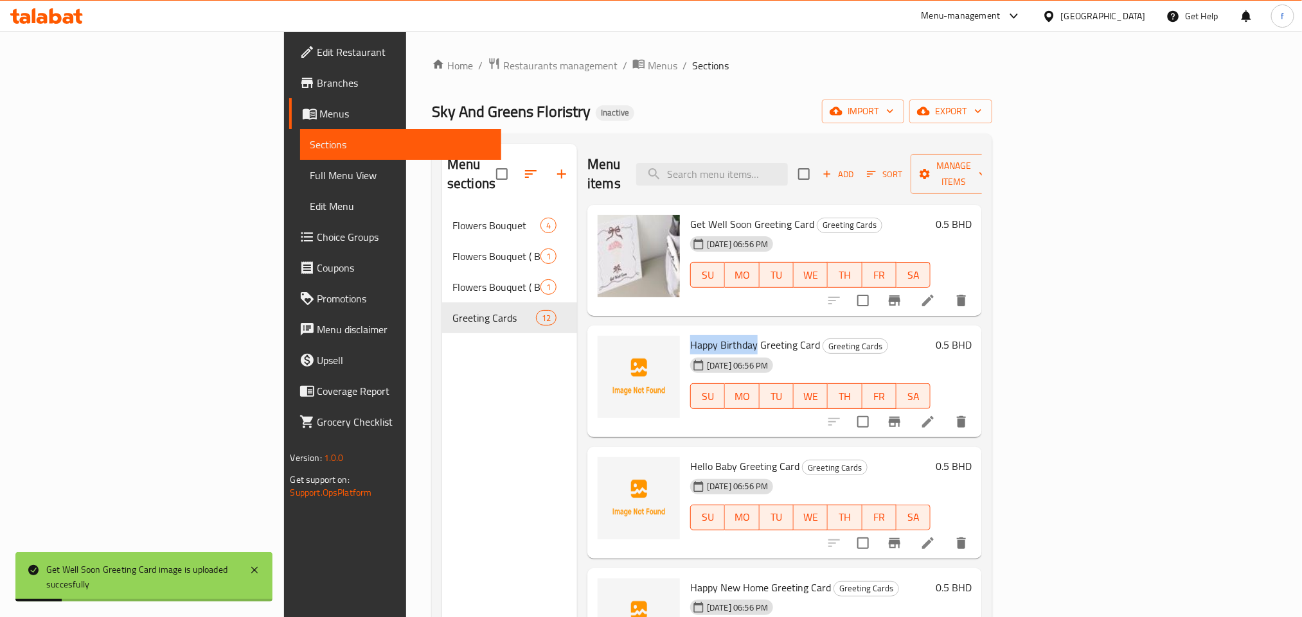
drag, startPoint x: 615, startPoint y: 320, endPoint x: 685, endPoint y: 330, distance: 70.8
click at [685, 331] on div "Happy Birthday Greeting Card Greeting Cards [DATE] 06:56 PM SU MO TU WE TH FR SA" at bounding box center [810, 382] width 251 height 102
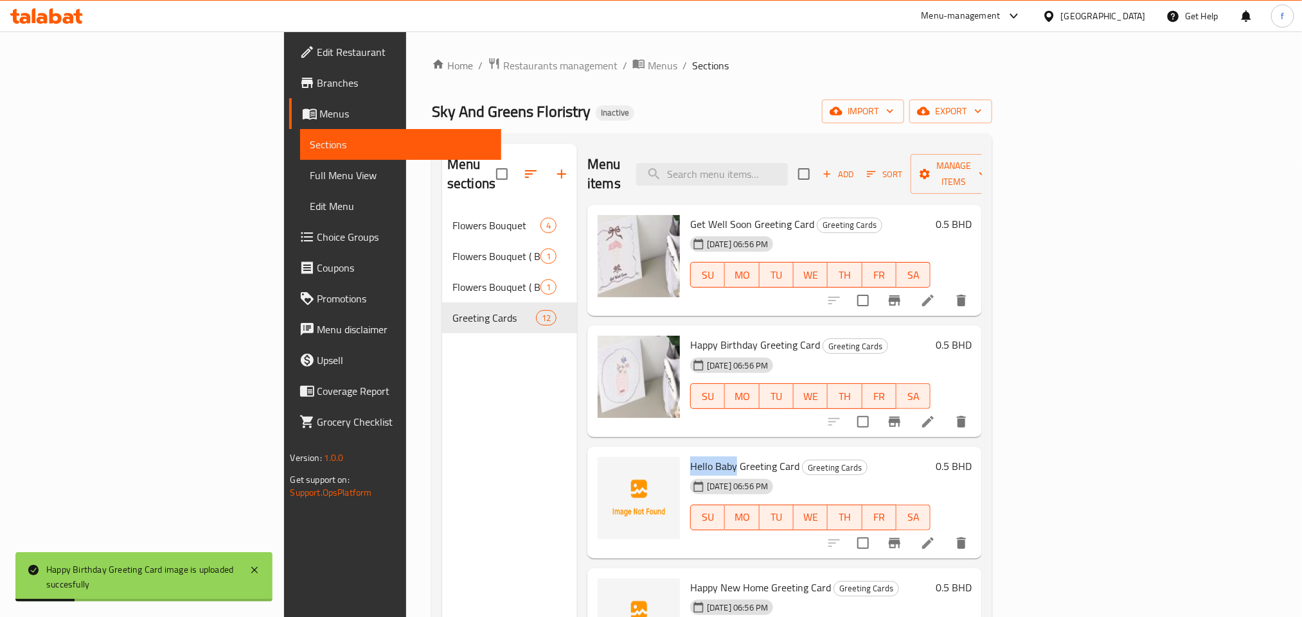
drag, startPoint x: 617, startPoint y: 447, endPoint x: 663, endPoint y: 449, distance: 46.3
click at [685, 452] on div "Hello Baby Greeting Card Greeting Cards [DATE] 06:56 PM SU MO TU WE TH FR SA" at bounding box center [810, 503] width 251 height 102
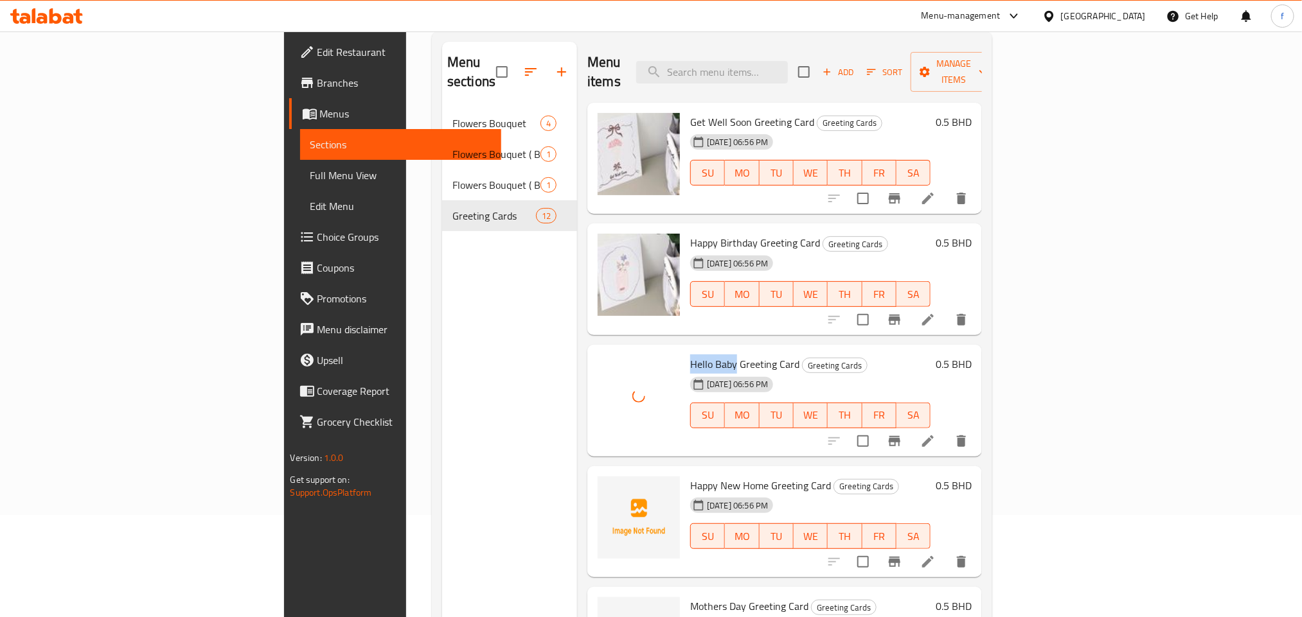
scroll to position [180, 0]
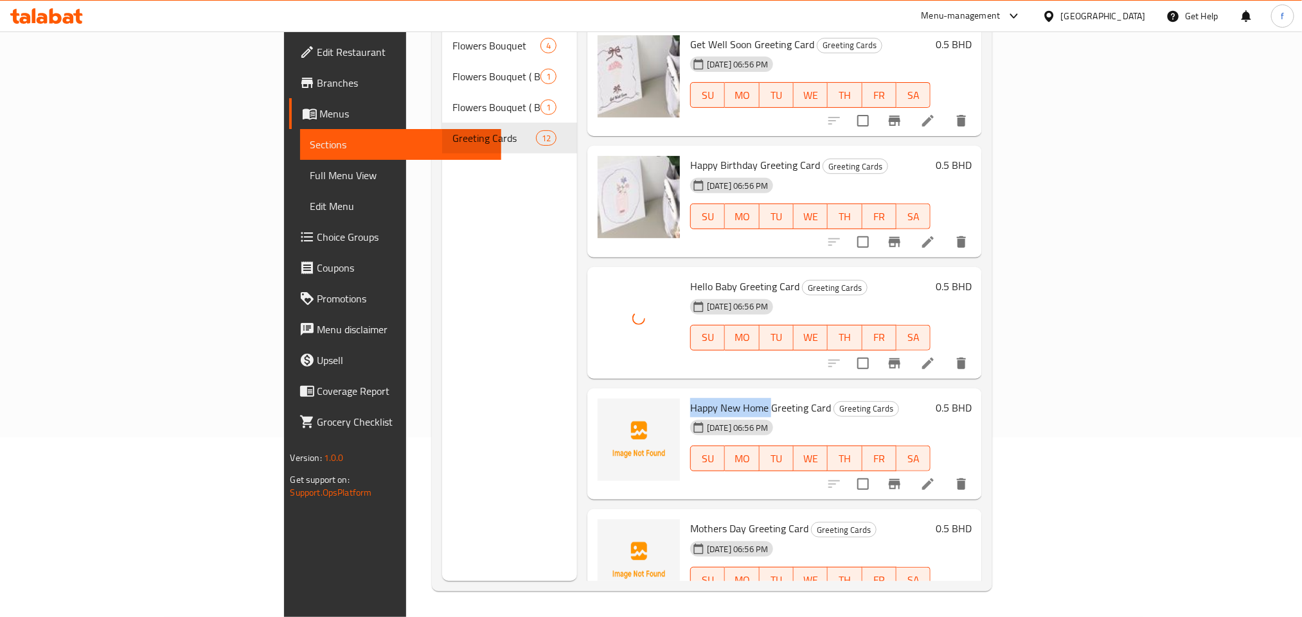
drag, startPoint x: 619, startPoint y: 384, endPoint x: 698, endPoint y: 384, distance: 79.7
click at [698, 398] on span "Happy New Home Greeting Card" at bounding box center [760, 407] width 141 height 19
drag, startPoint x: 617, startPoint y: 505, endPoint x: 673, endPoint y: 513, distance: 55.9
click at [685, 515] on div "Mothers Day Greeting Card Greeting Cards [DATE] 06:56 PM SU MO TU WE TH FR SA" at bounding box center [810, 566] width 251 height 102
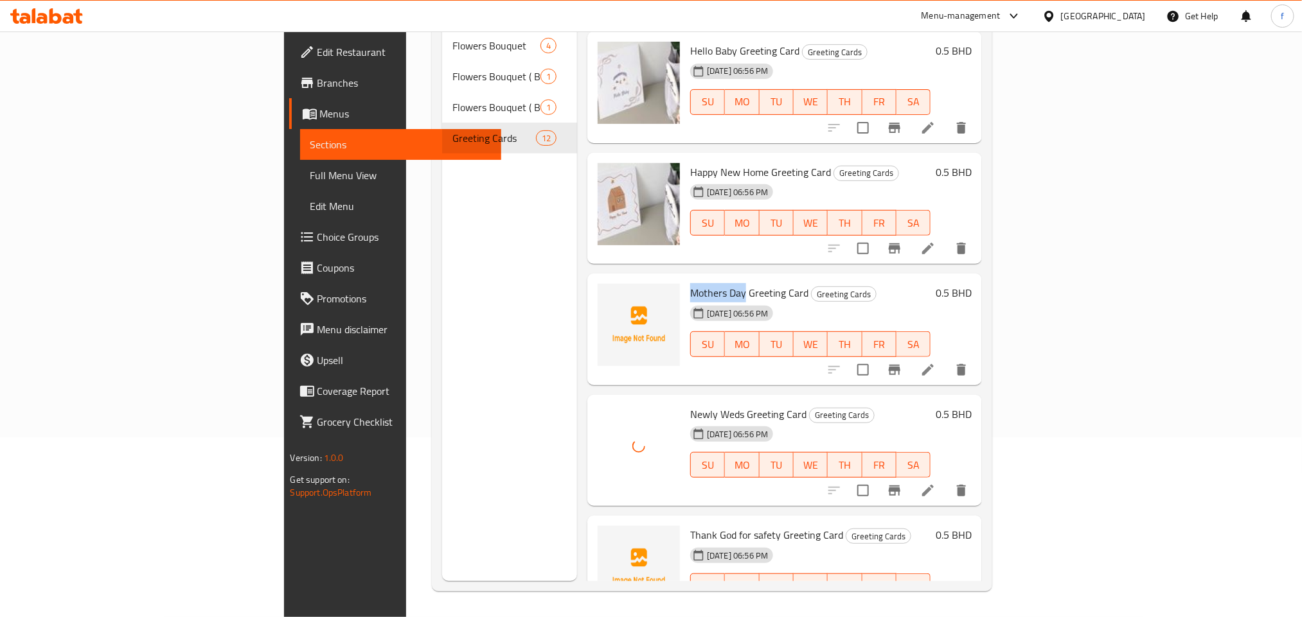
scroll to position [280, 0]
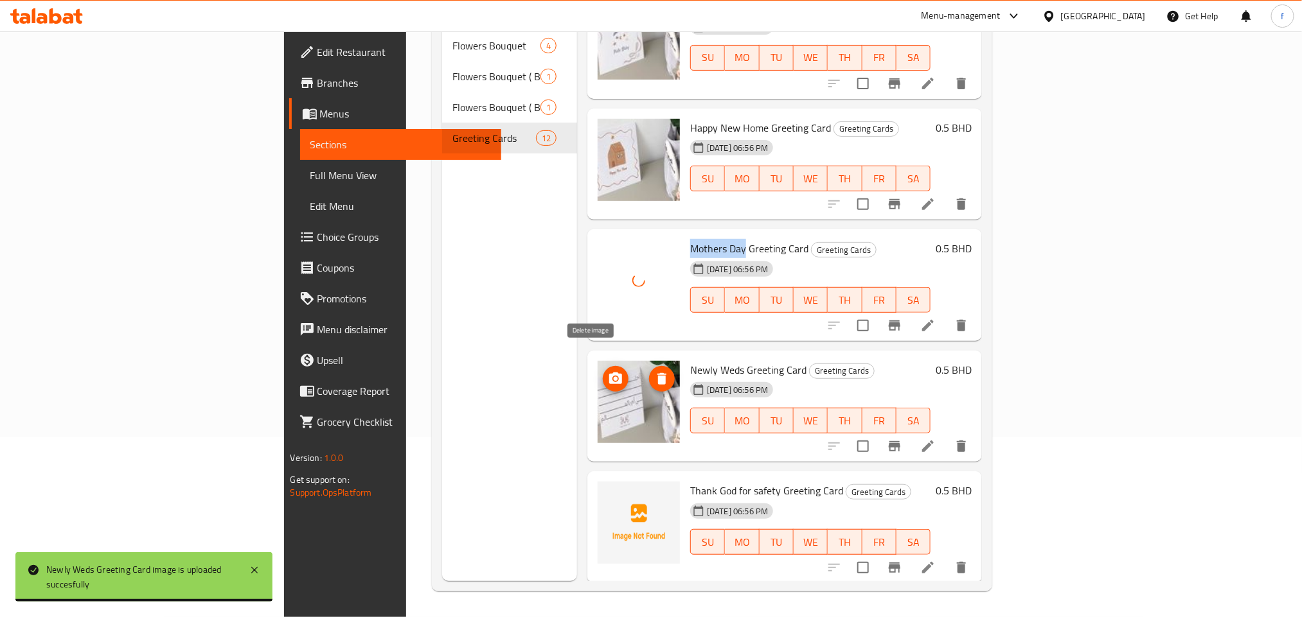
click at [654, 371] on icon "delete image" at bounding box center [661, 378] width 15 height 15
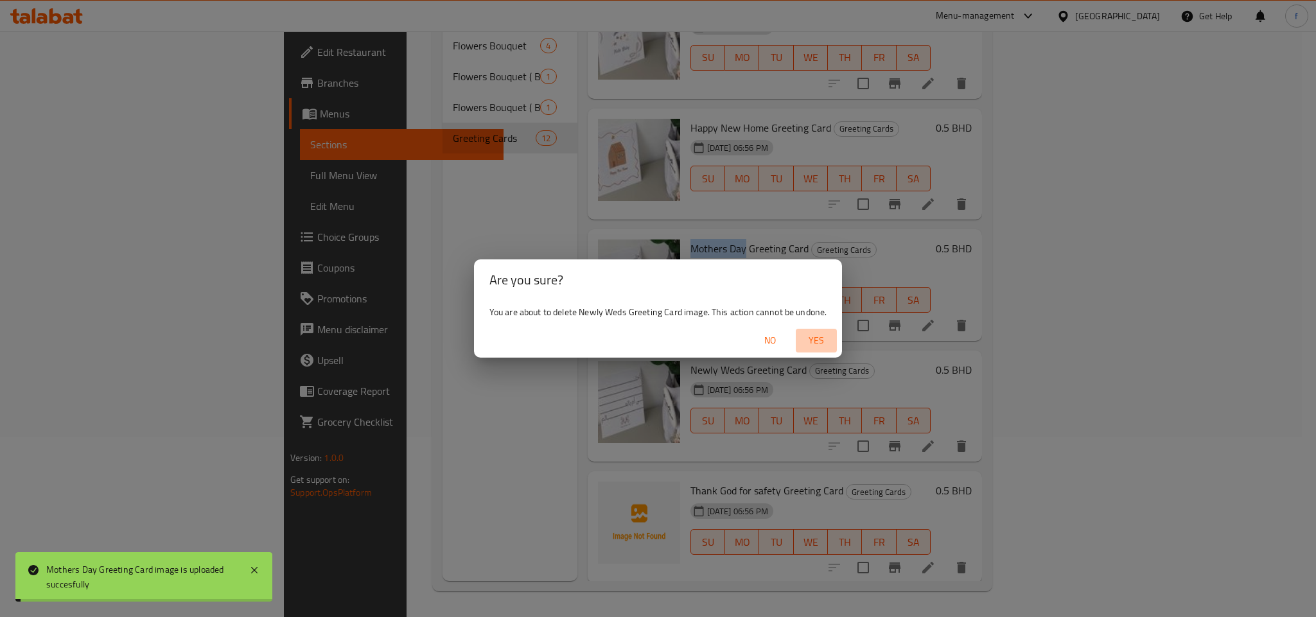
click at [824, 342] on span "Yes" at bounding box center [816, 341] width 31 height 16
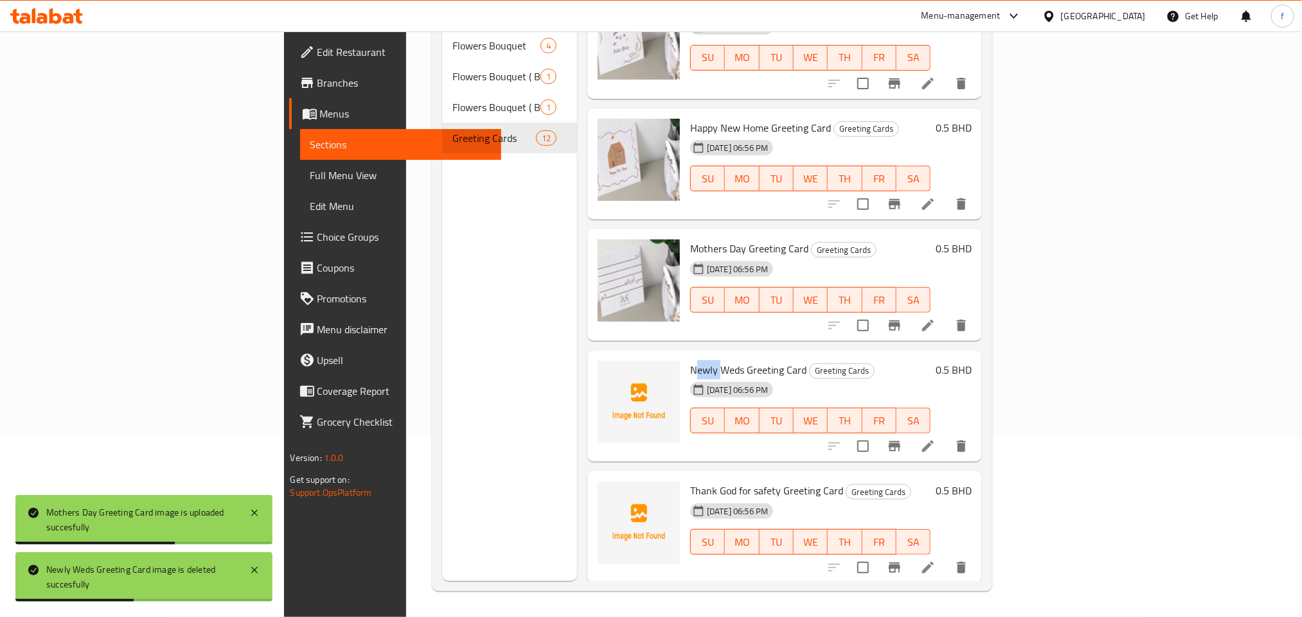
drag, startPoint x: 623, startPoint y: 349, endPoint x: 652, endPoint y: 351, distance: 29.0
click at [690, 360] on span "Newly Weds Greeting Card" at bounding box center [748, 369] width 116 height 19
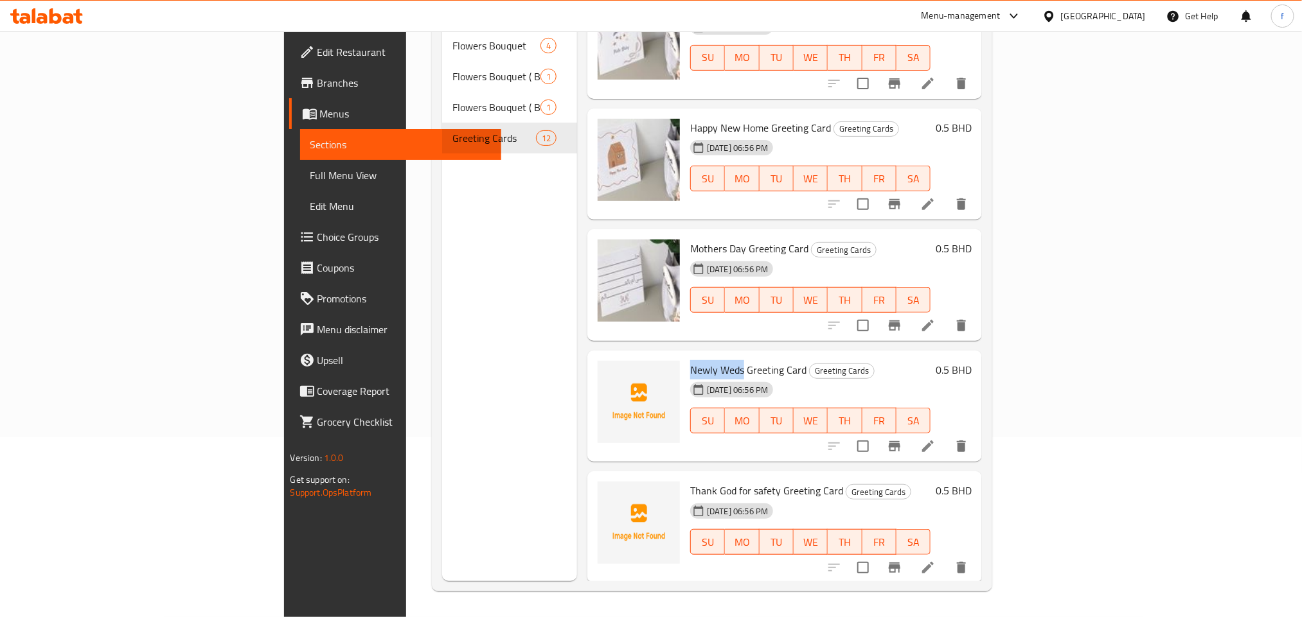
drag, startPoint x: 619, startPoint y: 348, endPoint x: 671, endPoint y: 351, distance: 52.1
click at [690, 360] on span "Newly Weds Greeting Card" at bounding box center [748, 369] width 116 height 19
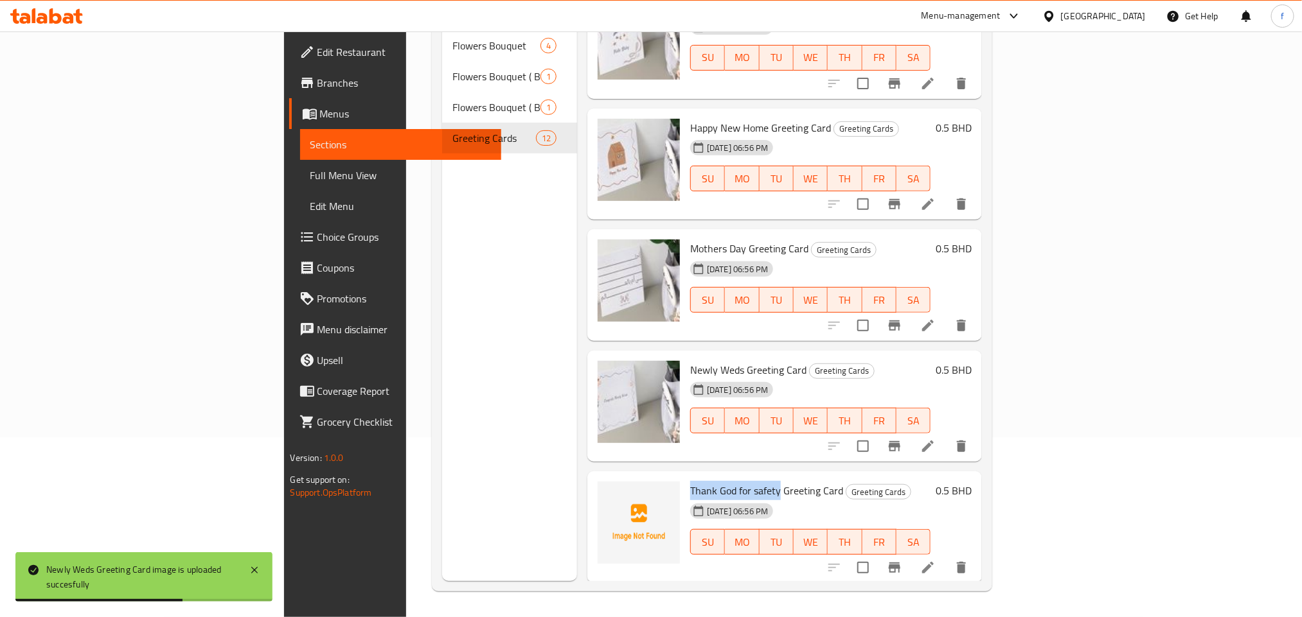
drag, startPoint x: 621, startPoint y: 470, endPoint x: 709, endPoint y: 475, distance: 88.1
click at [709, 481] on span "Thank God for safety Greeting Card" at bounding box center [766, 490] width 153 height 19
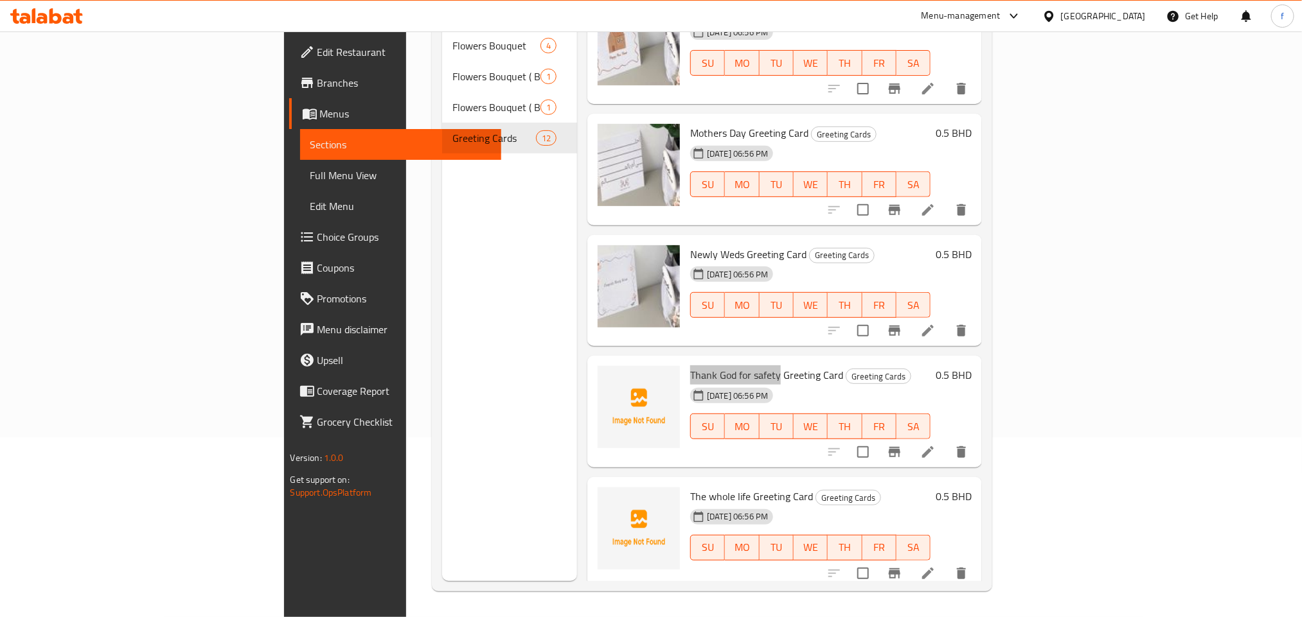
scroll to position [473, 0]
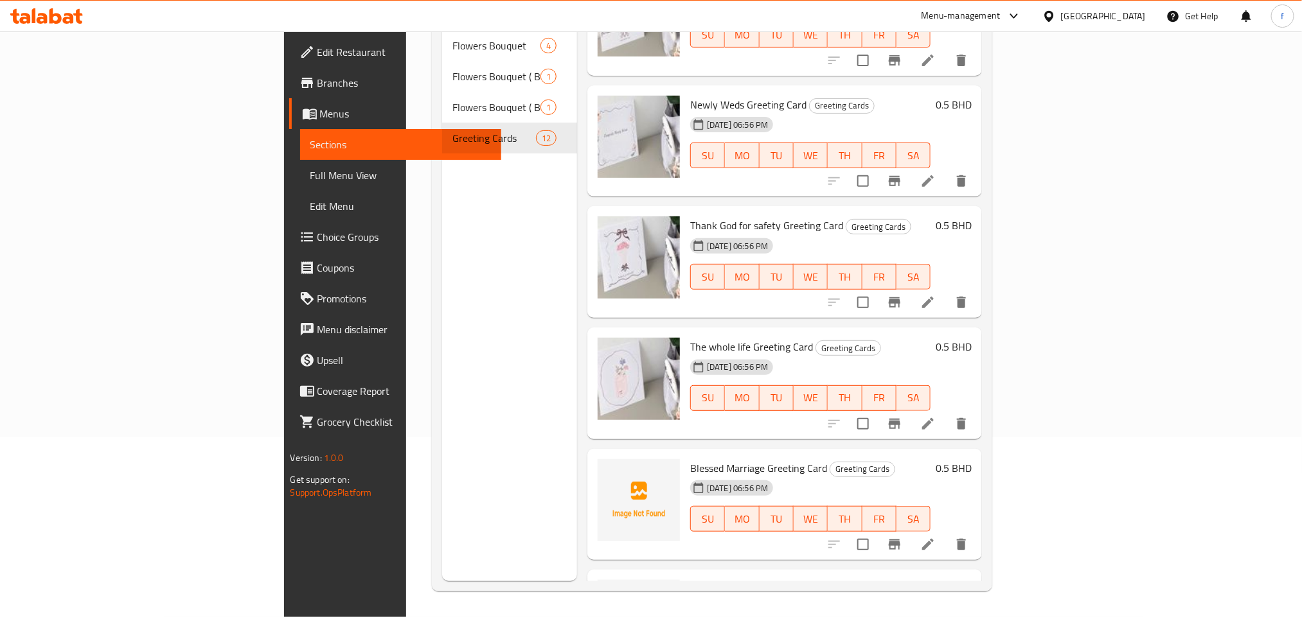
click at [597, 580] on div at bounding box center [638, 621] width 82 height 82
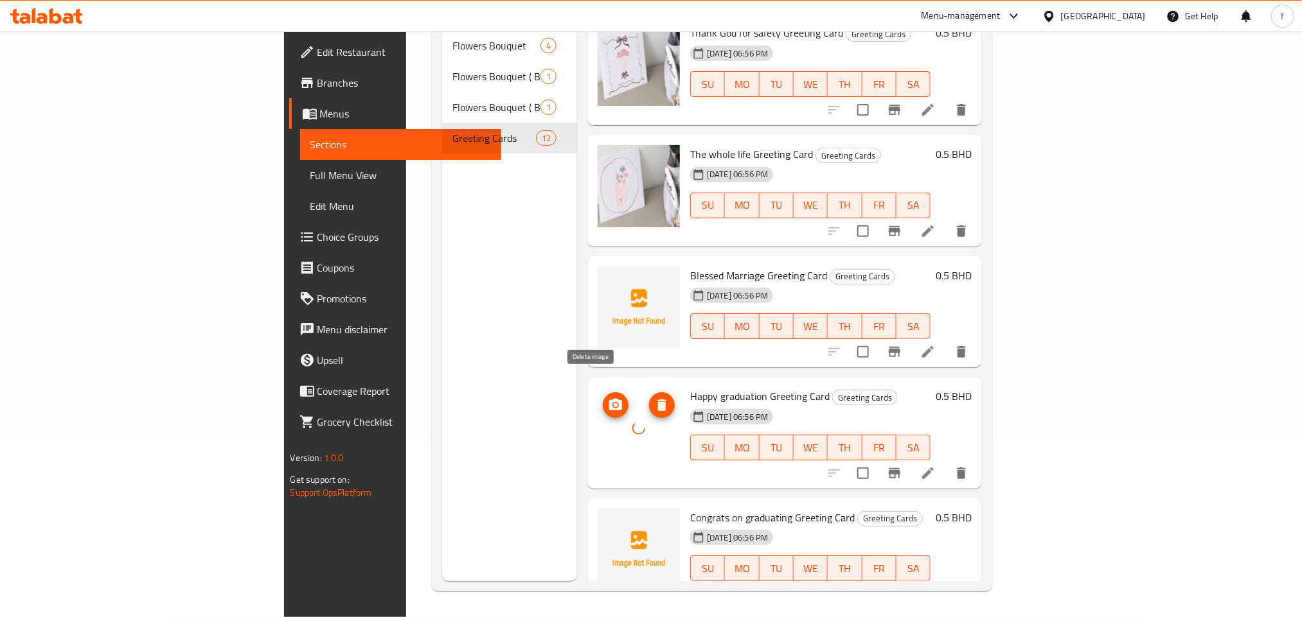
click at [657, 400] on icon "delete image" at bounding box center [661, 406] width 9 height 12
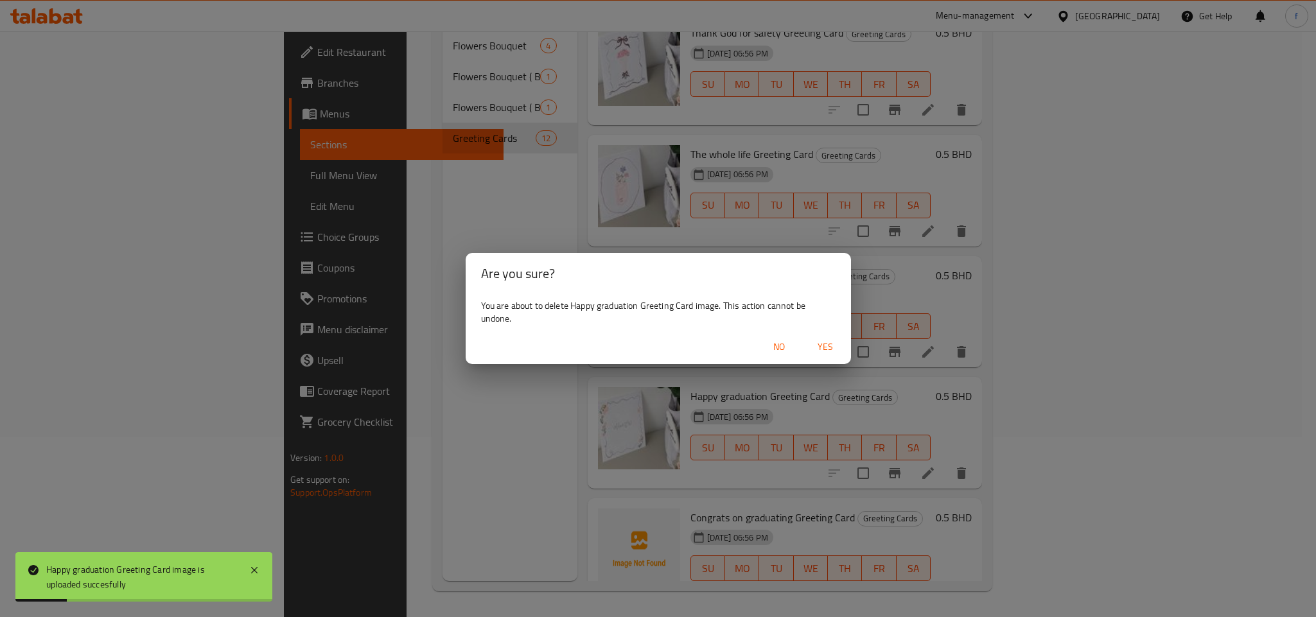
click at [831, 349] on span "Yes" at bounding box center [825, 347] width 31 height 16
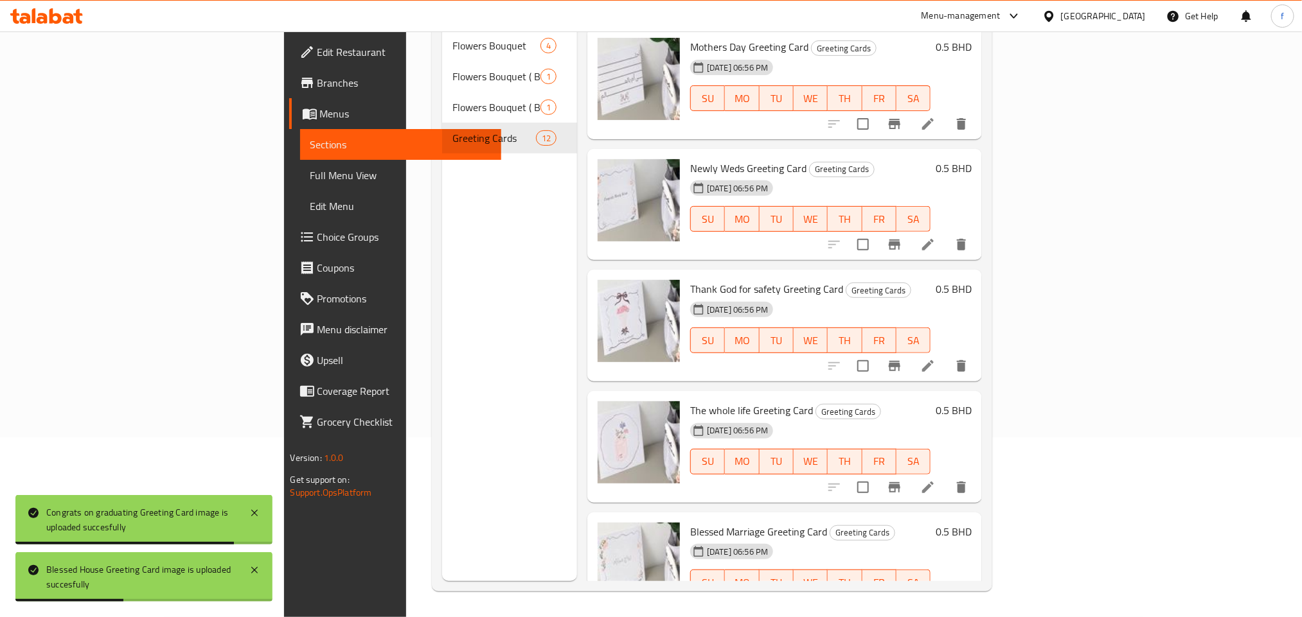
scroll to position [0, 0]
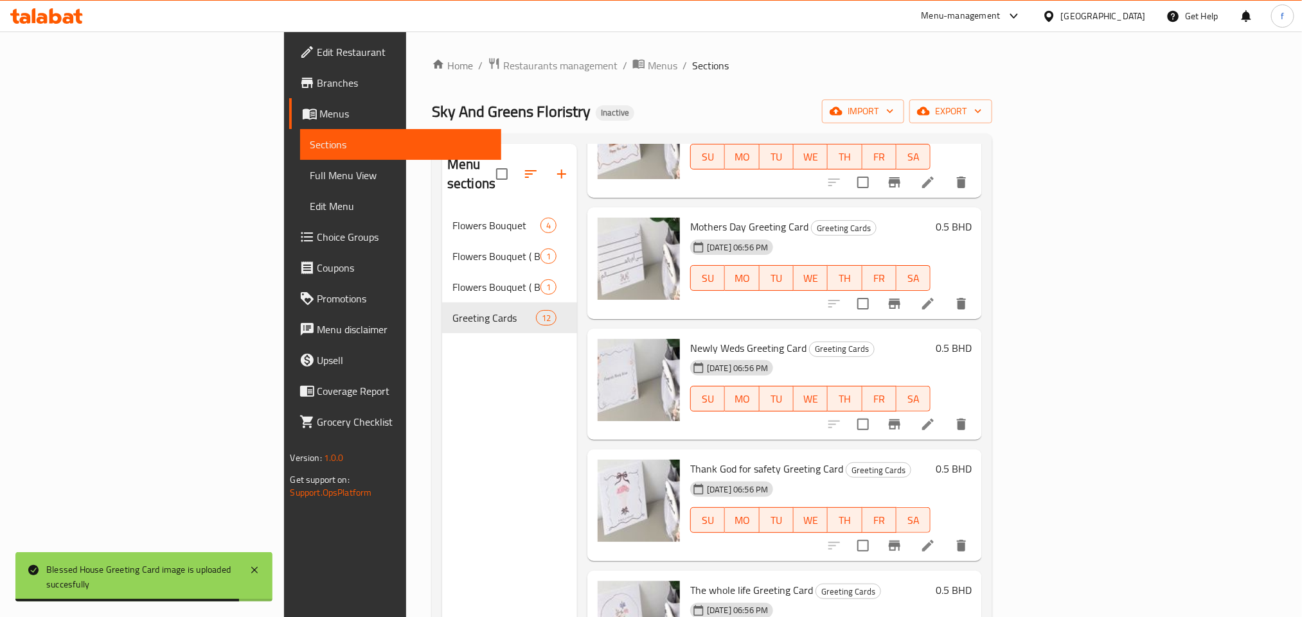
click at [310, 170] on span "Full Menu View" at bounding box center [400, 175] width 181 height 15
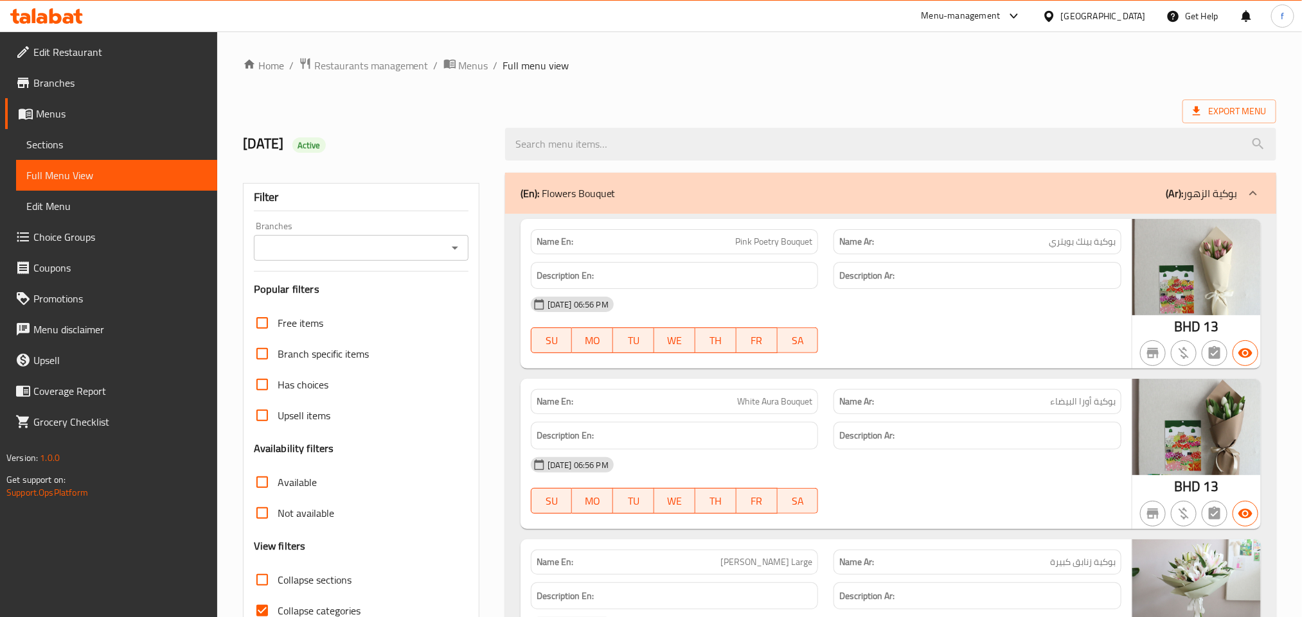
click at [331, 578] on span "Collapse sections" at bounding box center [315, 579] width 74 height 15
click at [278, 578] on input "Collapse sections" at bounding box center [262, 580] width 31 height 31
checkbox input "true"
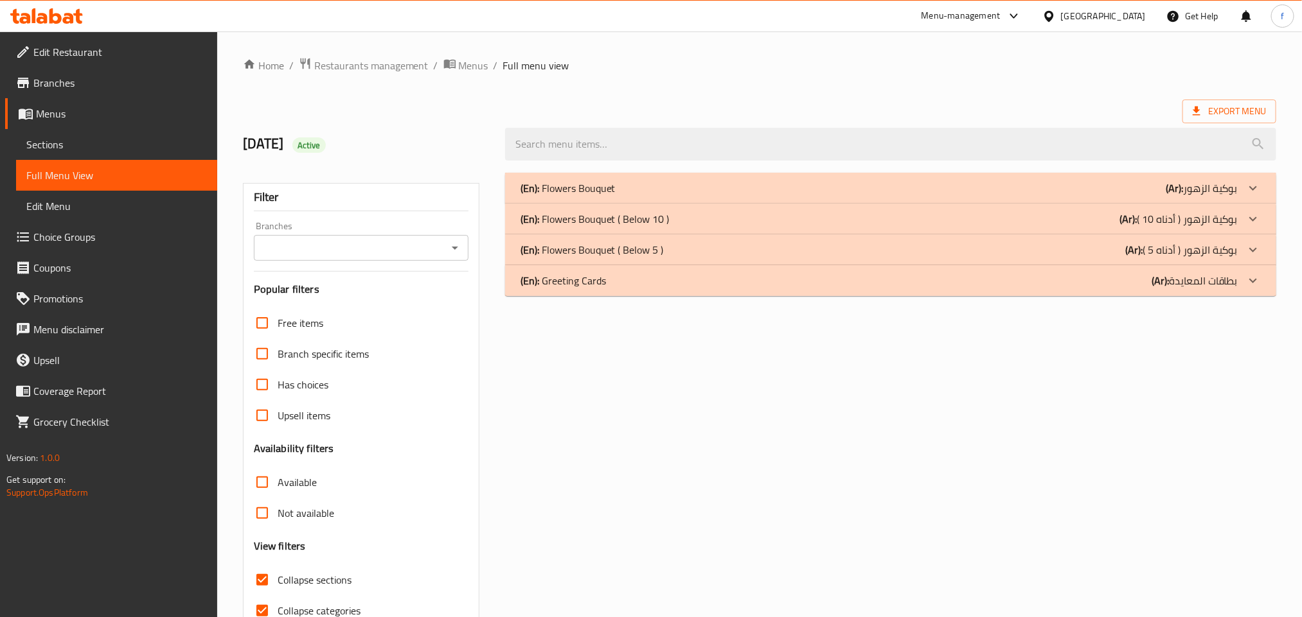
scroll to position [67, 0]
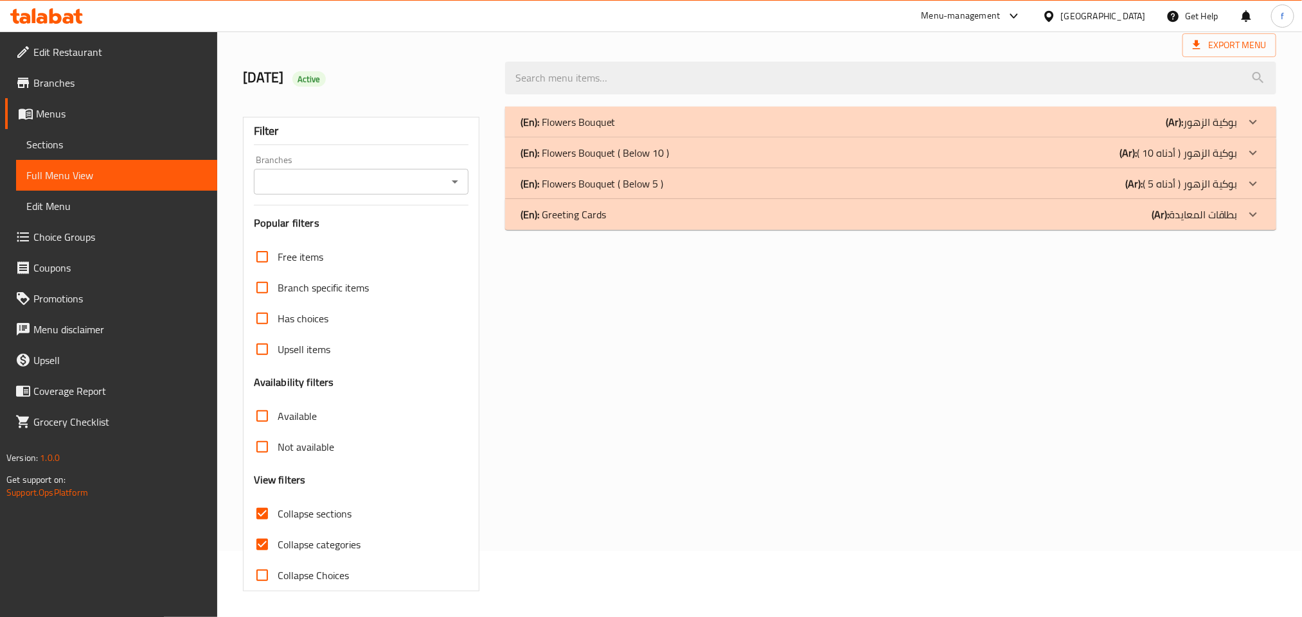
click at [286, 540] on span "Collapse categories" at bounding box center [319, 544] width 83 height 15
click at [278, 540] on input "Collapse categories" at bounding box center [262, 544] width 31 height 31
checkbox input "false"
click at [294, 511] on span "Collapse sections" at bounding box center [315, 513] width 74 height 15
click at [278, 511] on input "Collapse sections" at bounding box center [262, 514] width 31 height 31
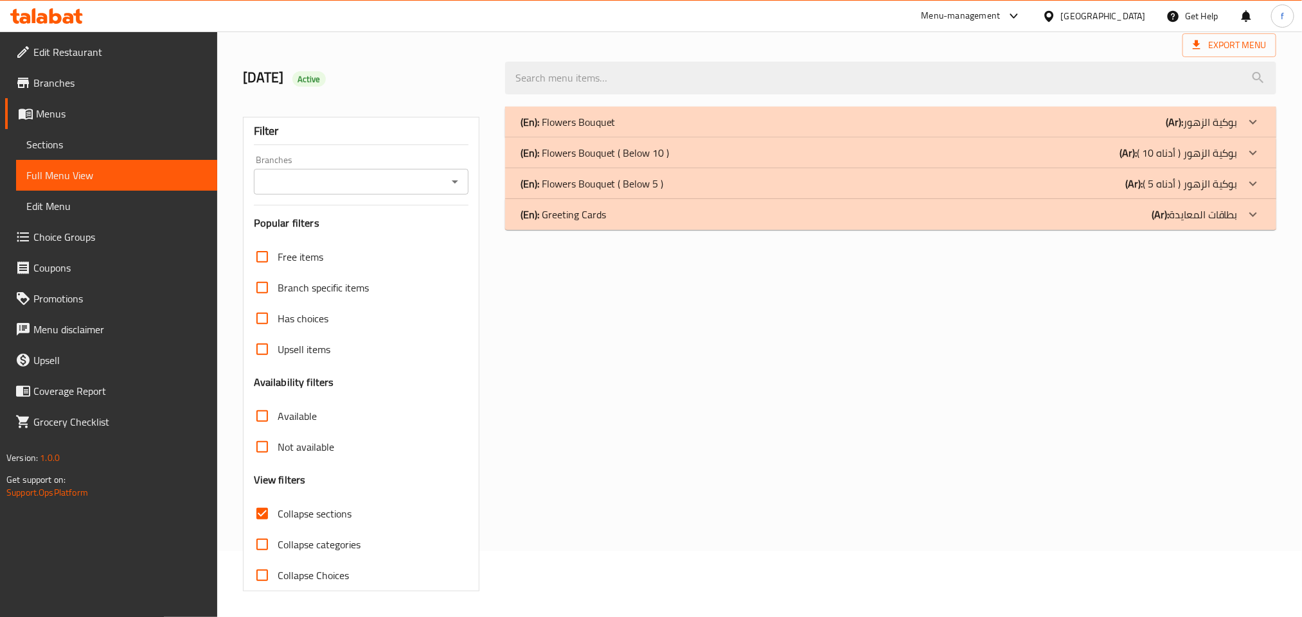
checkbox input "false"
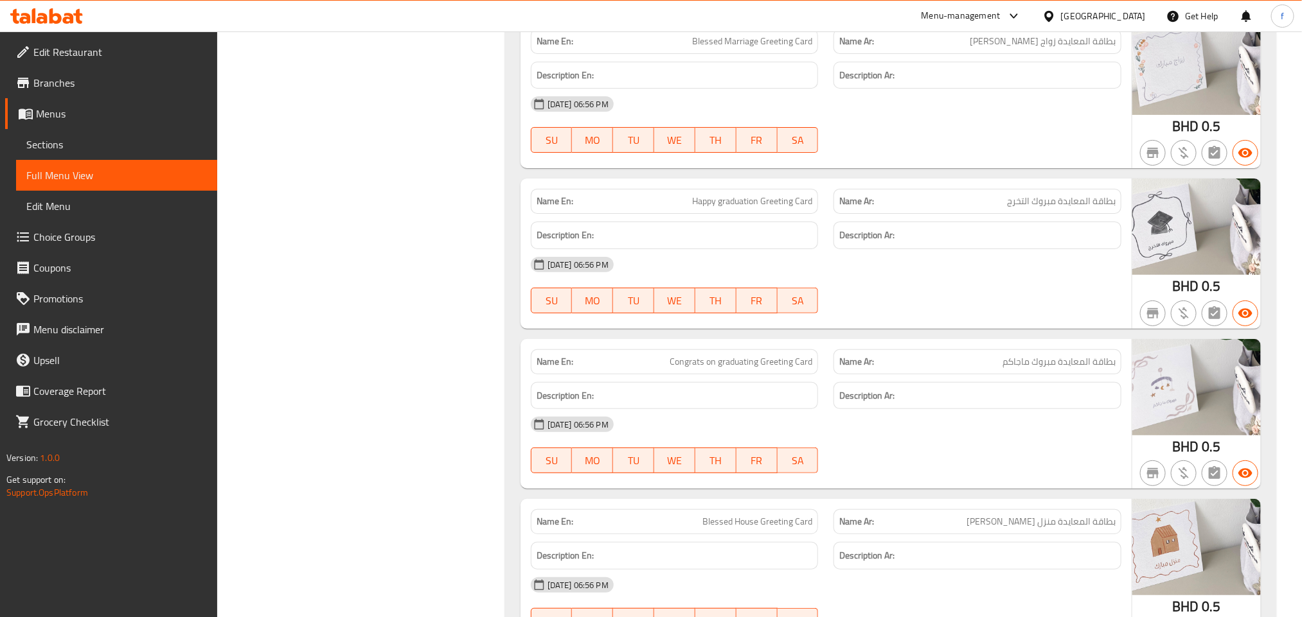
scroll to position [2284, 0]
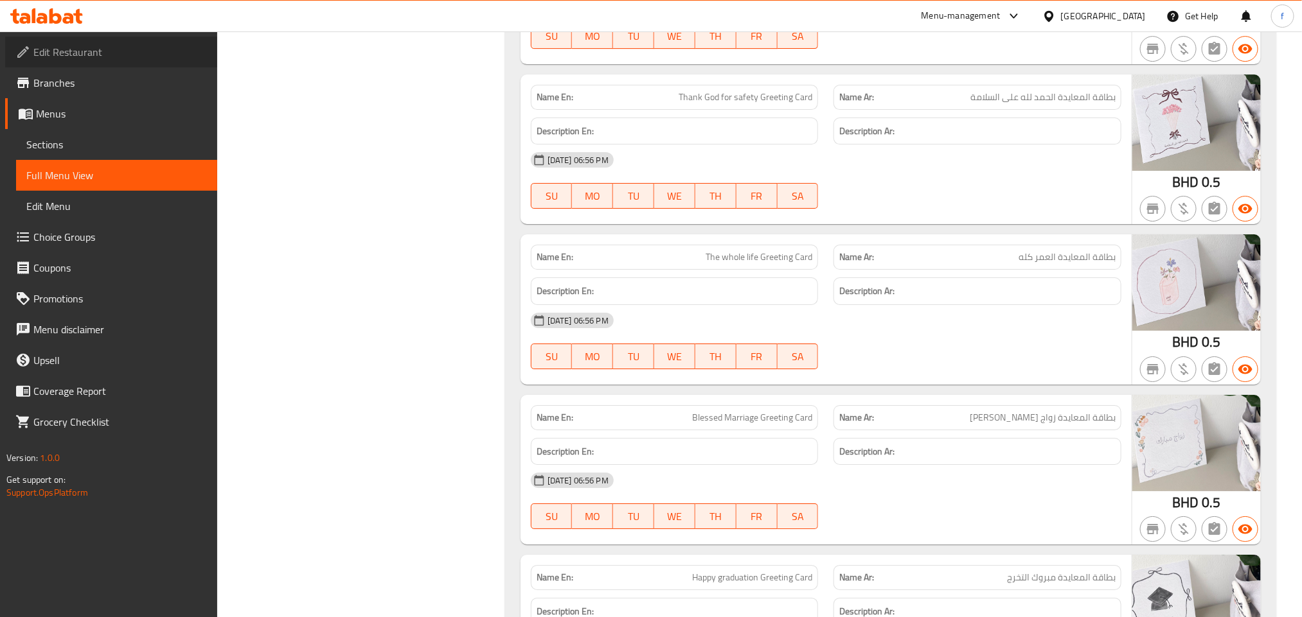
click at [76, 52] on span "Edit Restaurant" at bounding box center [119, 51] width 173 height 15
